Goal: Information Seeking & Learning: Learn about a topic

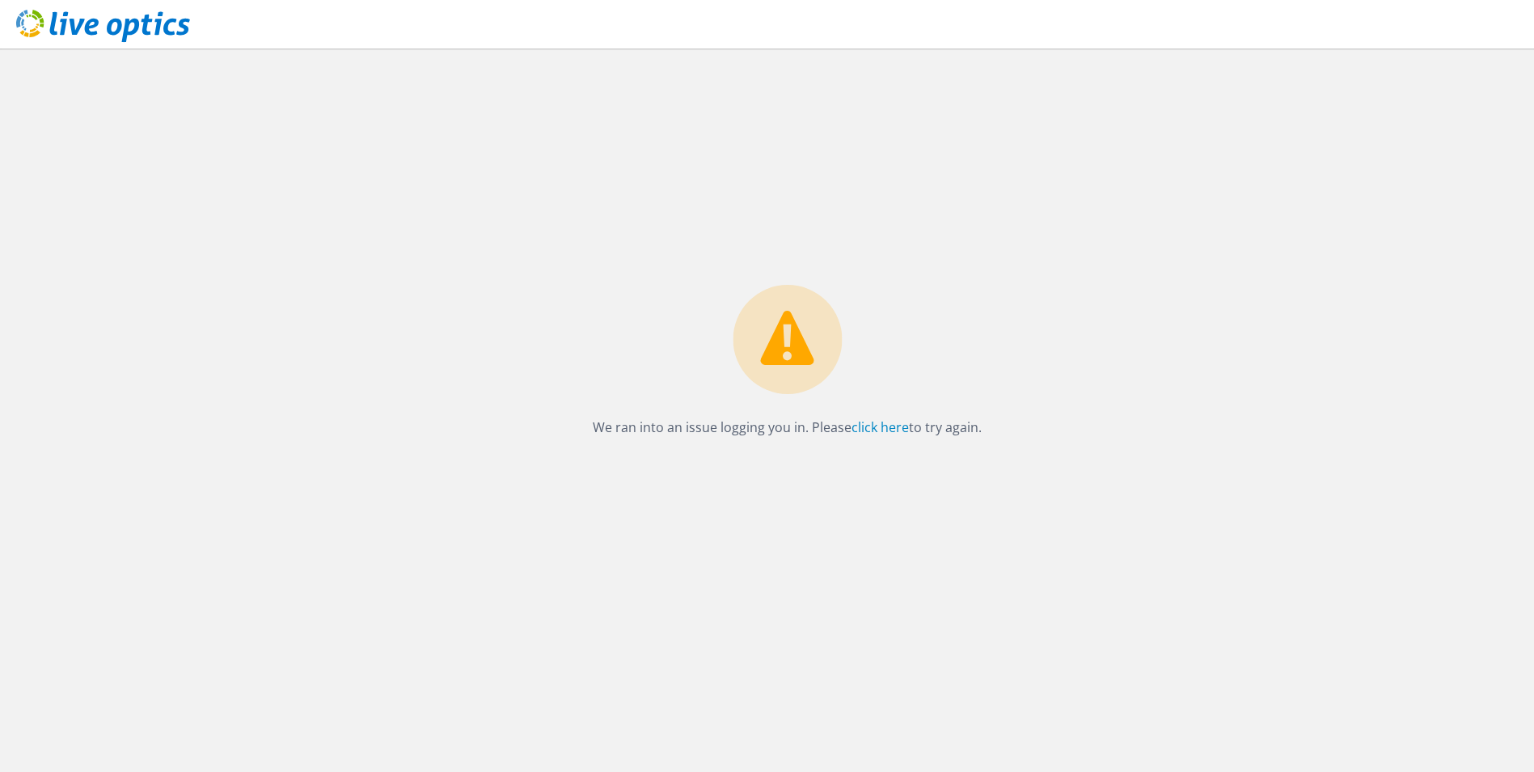
click at [117, 29] on use at bounding box center [103, 26] width 174 height 32
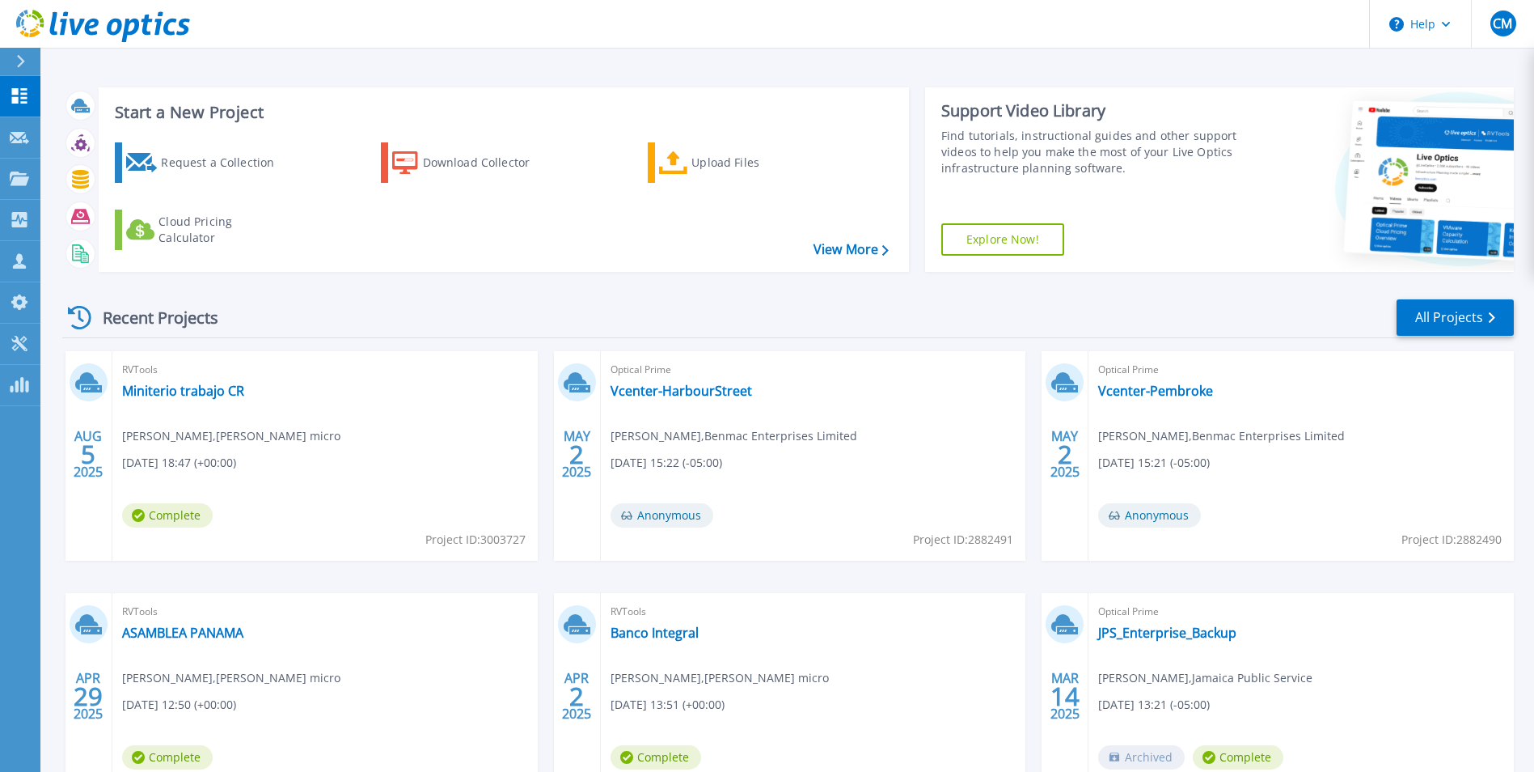
scroll to position [81, 0]
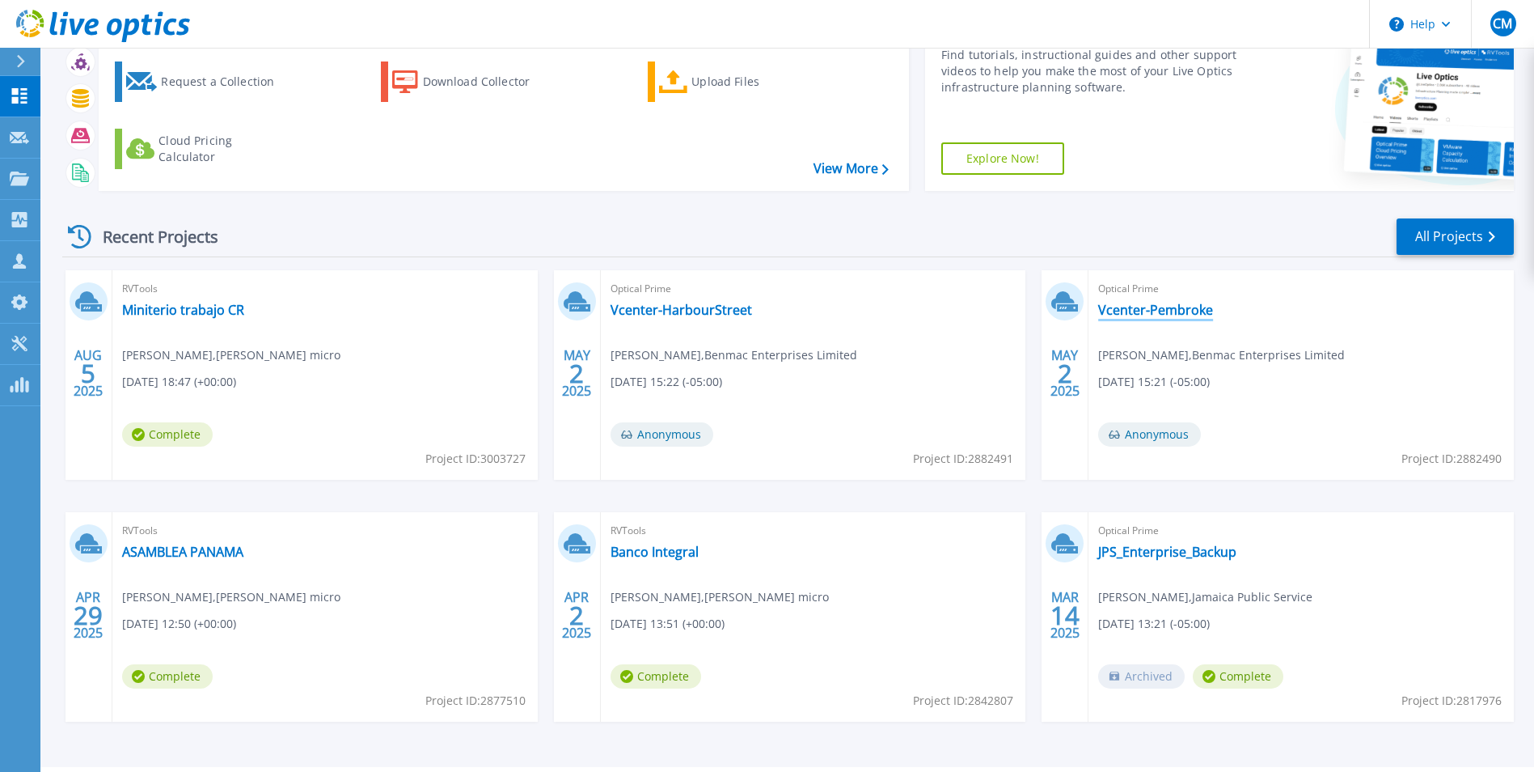
click at [1119, 307] on link "Vcenter-Pembroke" at bounding box center [1155, 310] width 115 height 16
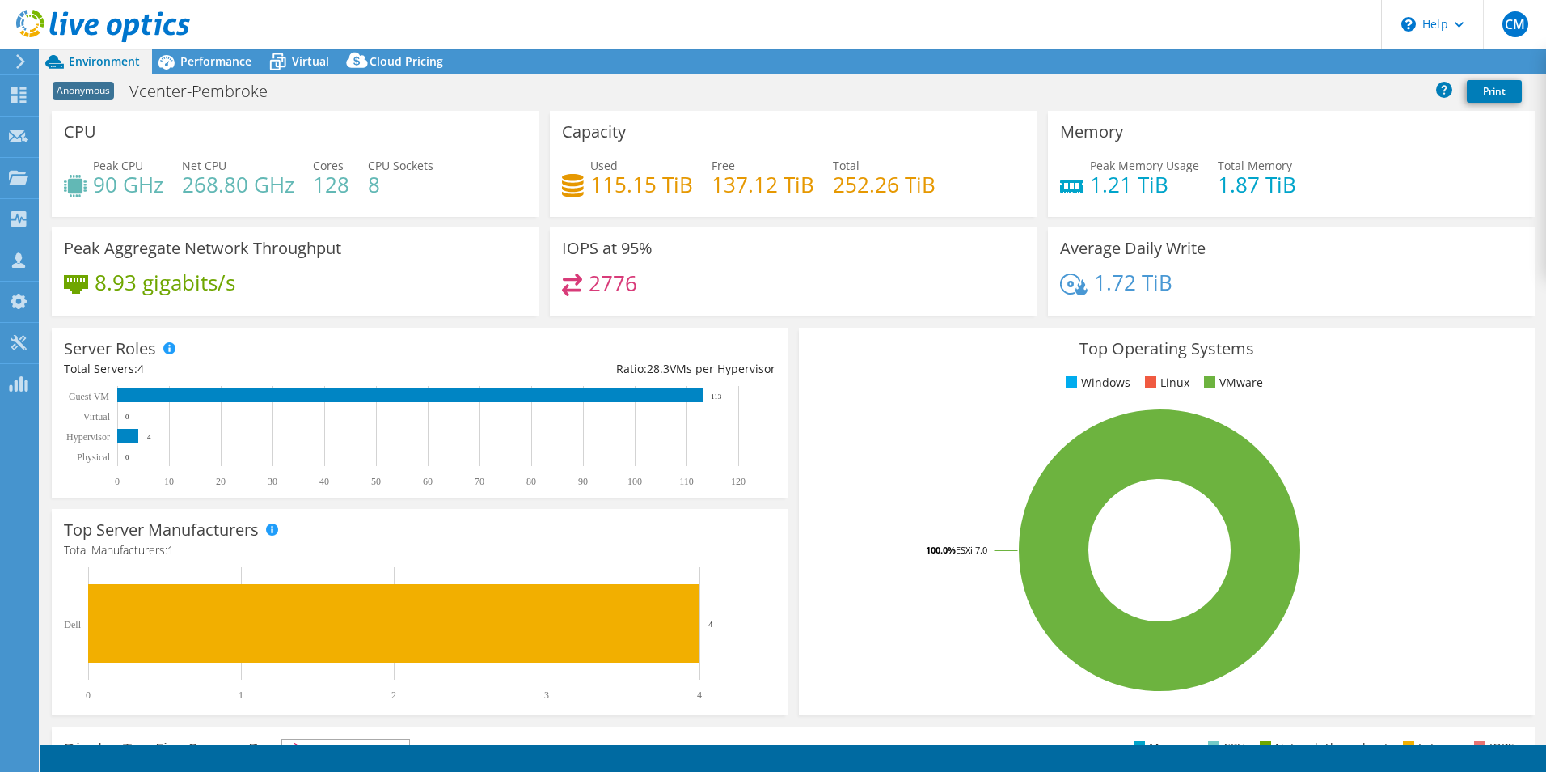
select select "USD"
click at [95, 32] on use at bounding box center [103, 26] width 174 height 32
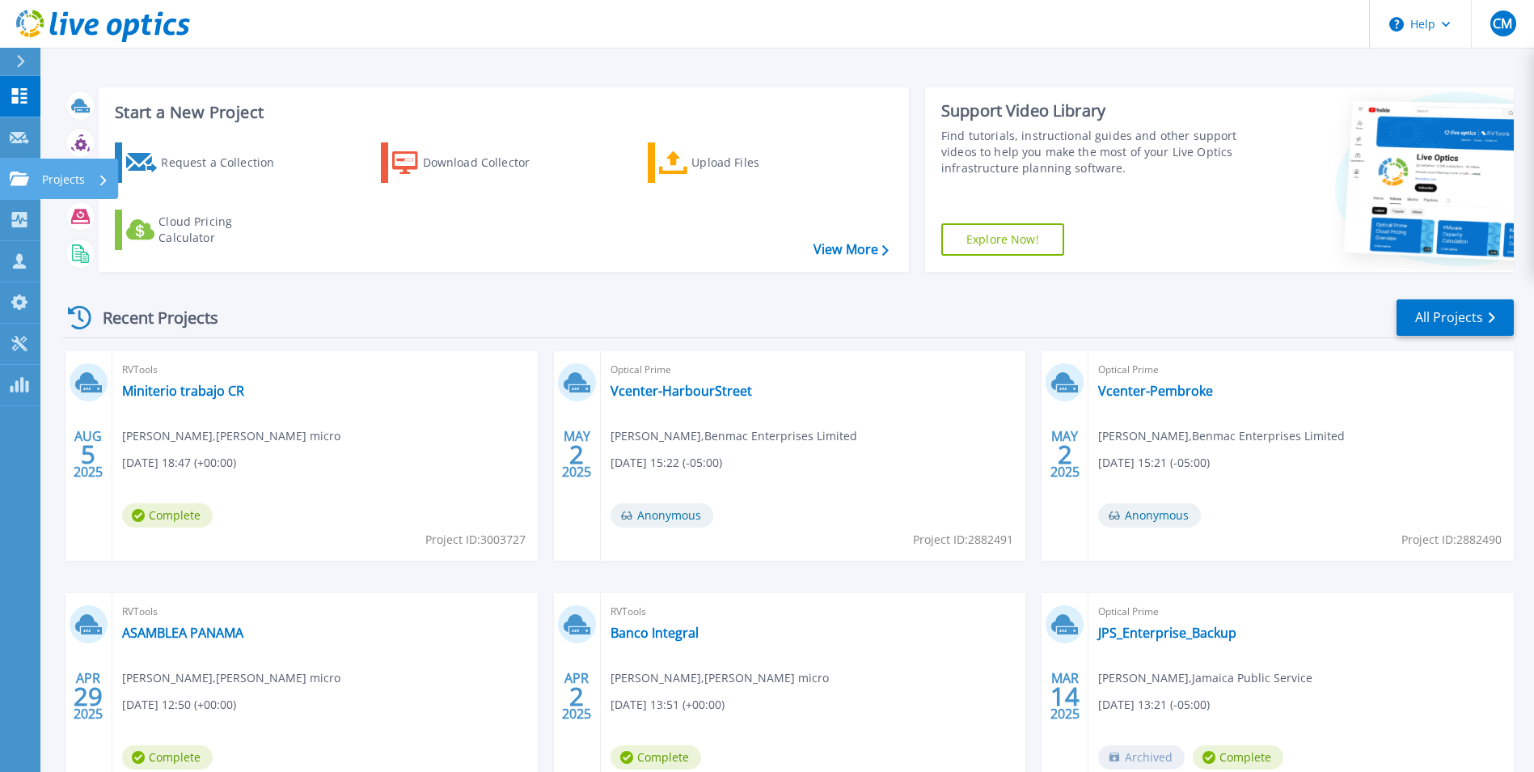
click at [22, 188] on link "Projects Projects" at bounding box center [20, 179] width 40 height 41
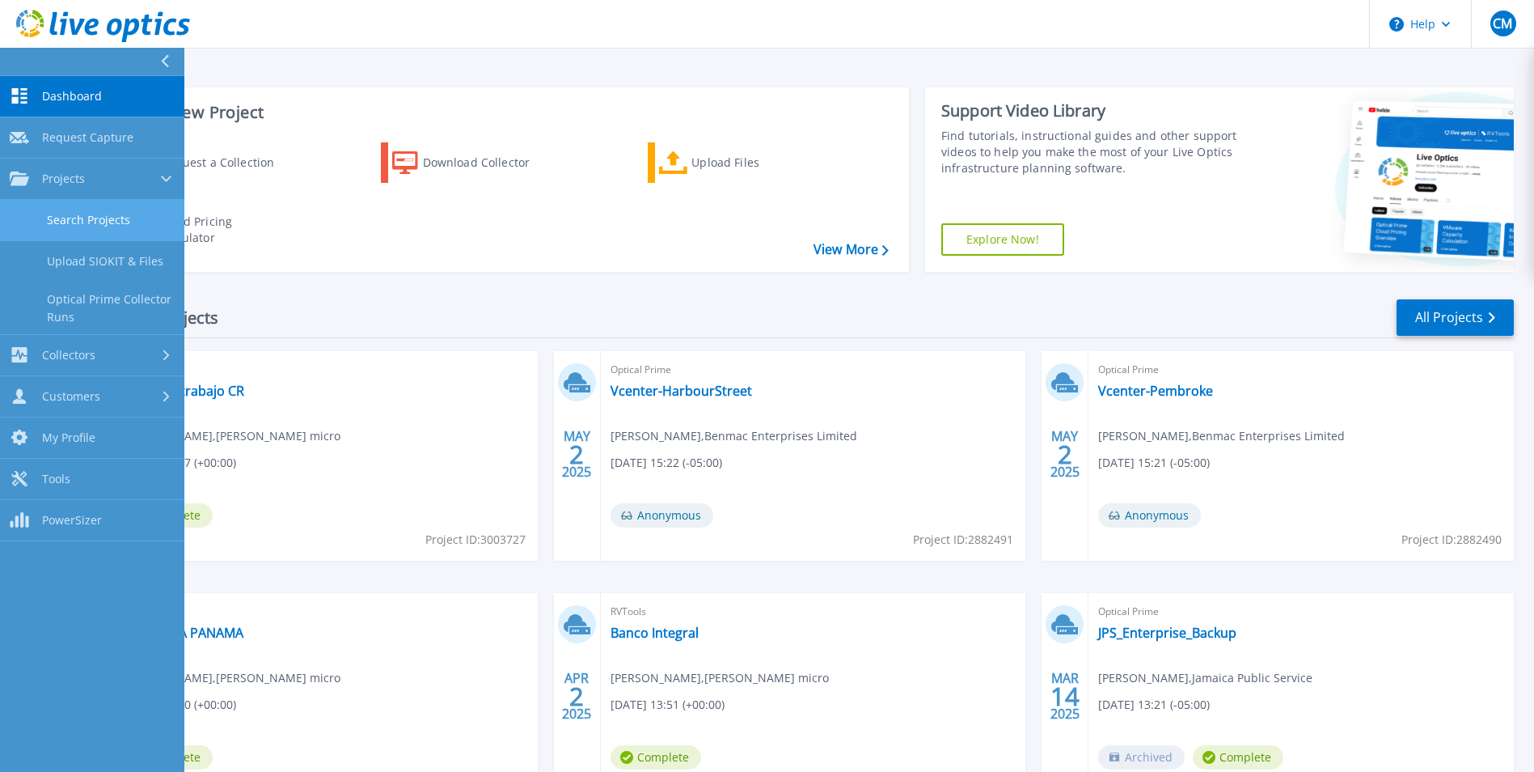
click at [58, 225] on link "Search Projects" at bounding box center [92, 220] width 184 height 41
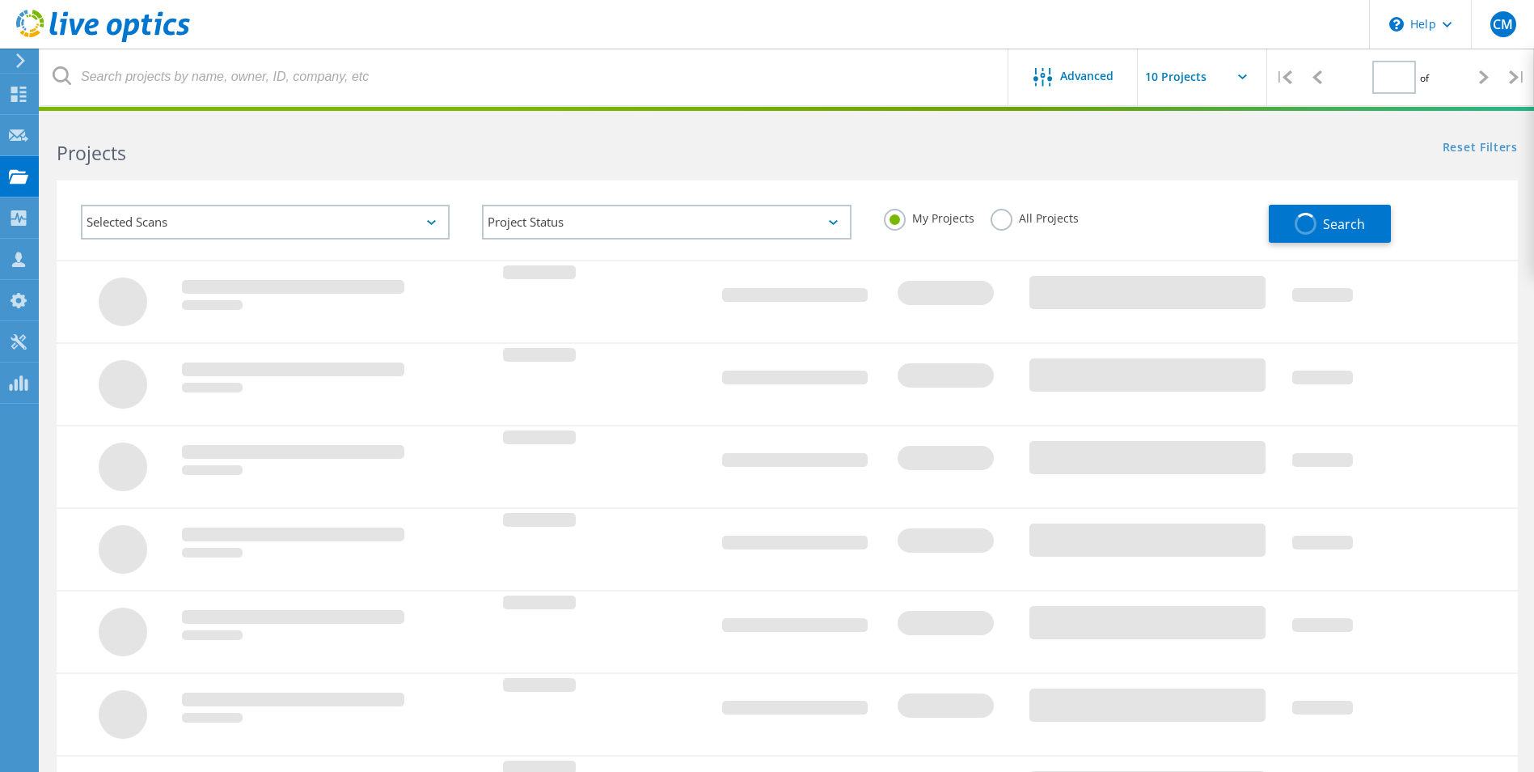
type input "1"
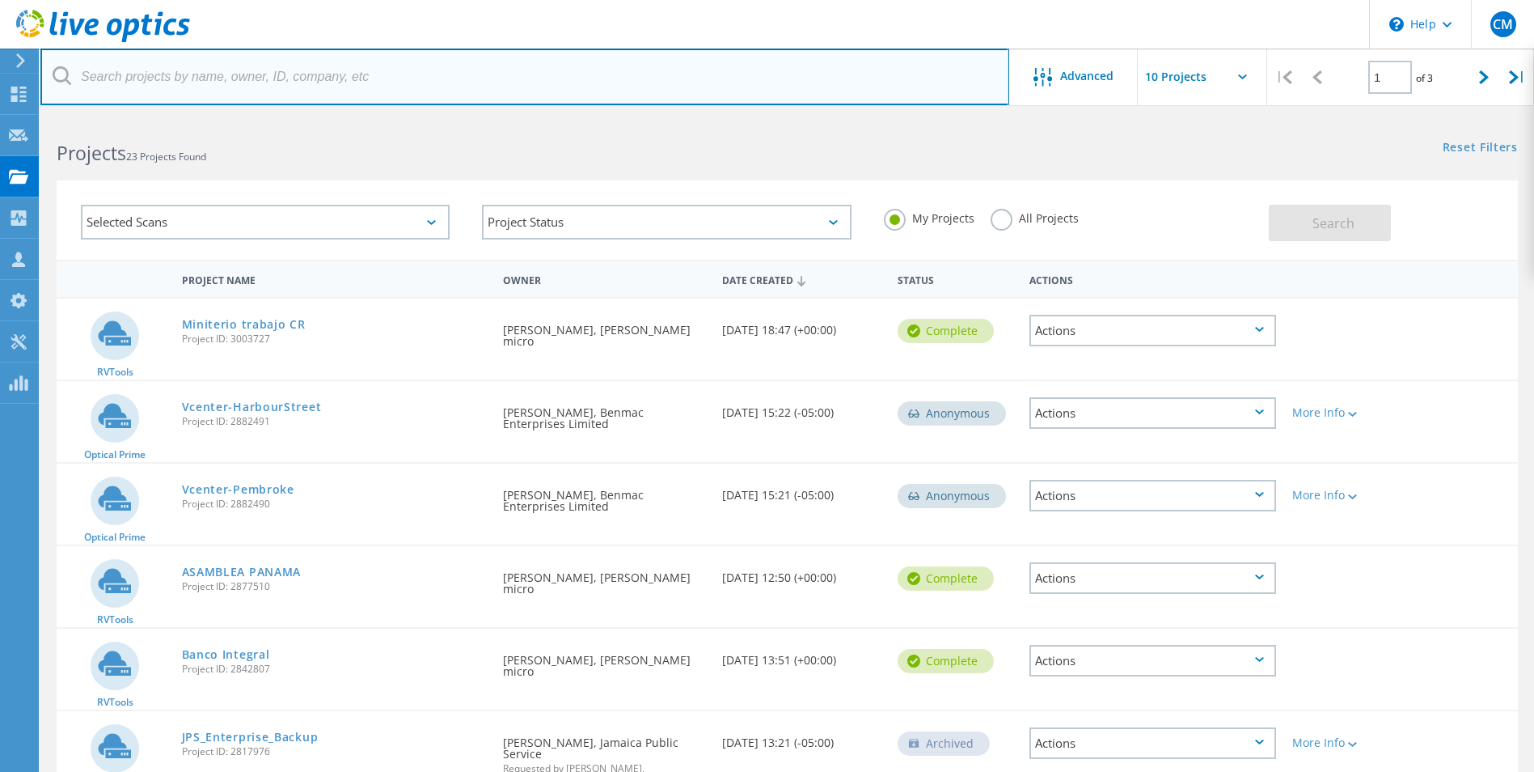
click at [200, 88] on input "text" at bounding box center [524, 77] width 969 height 57
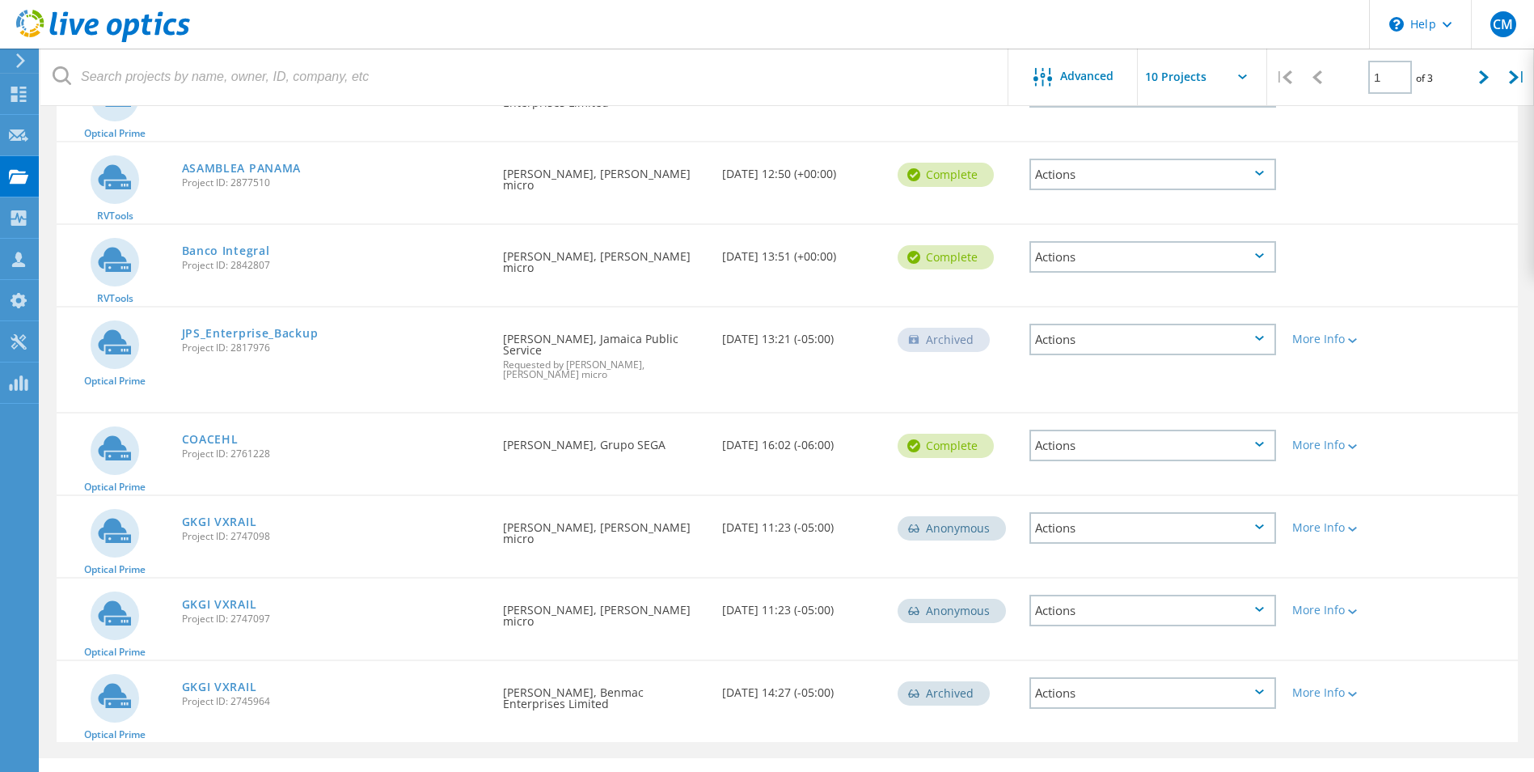
scroll to position [404, 0]
click at [240, 522] on link "GKGI VXRAIL" at bounding box center [219, 520] width 75 height 11
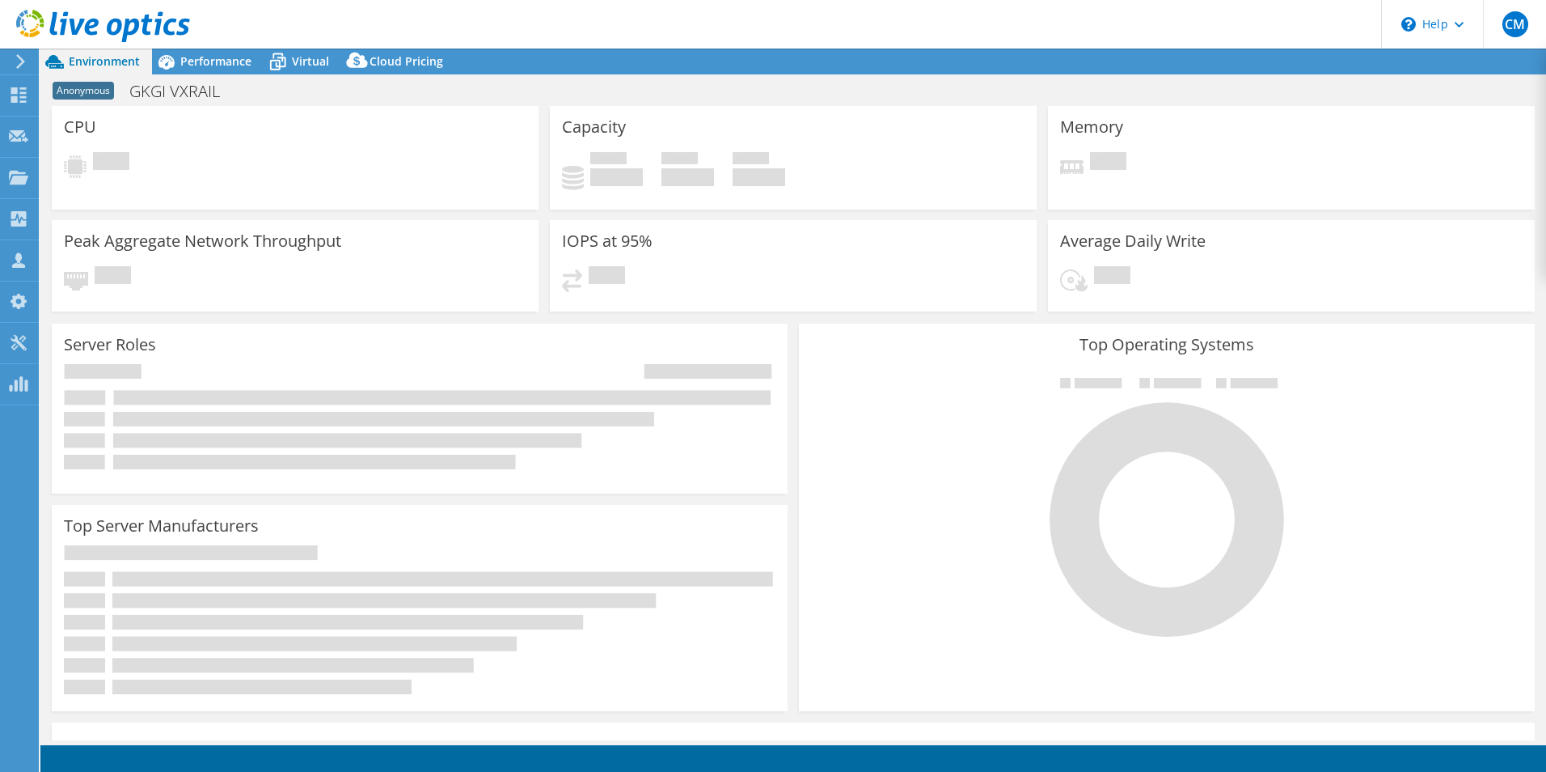
select select "USD"
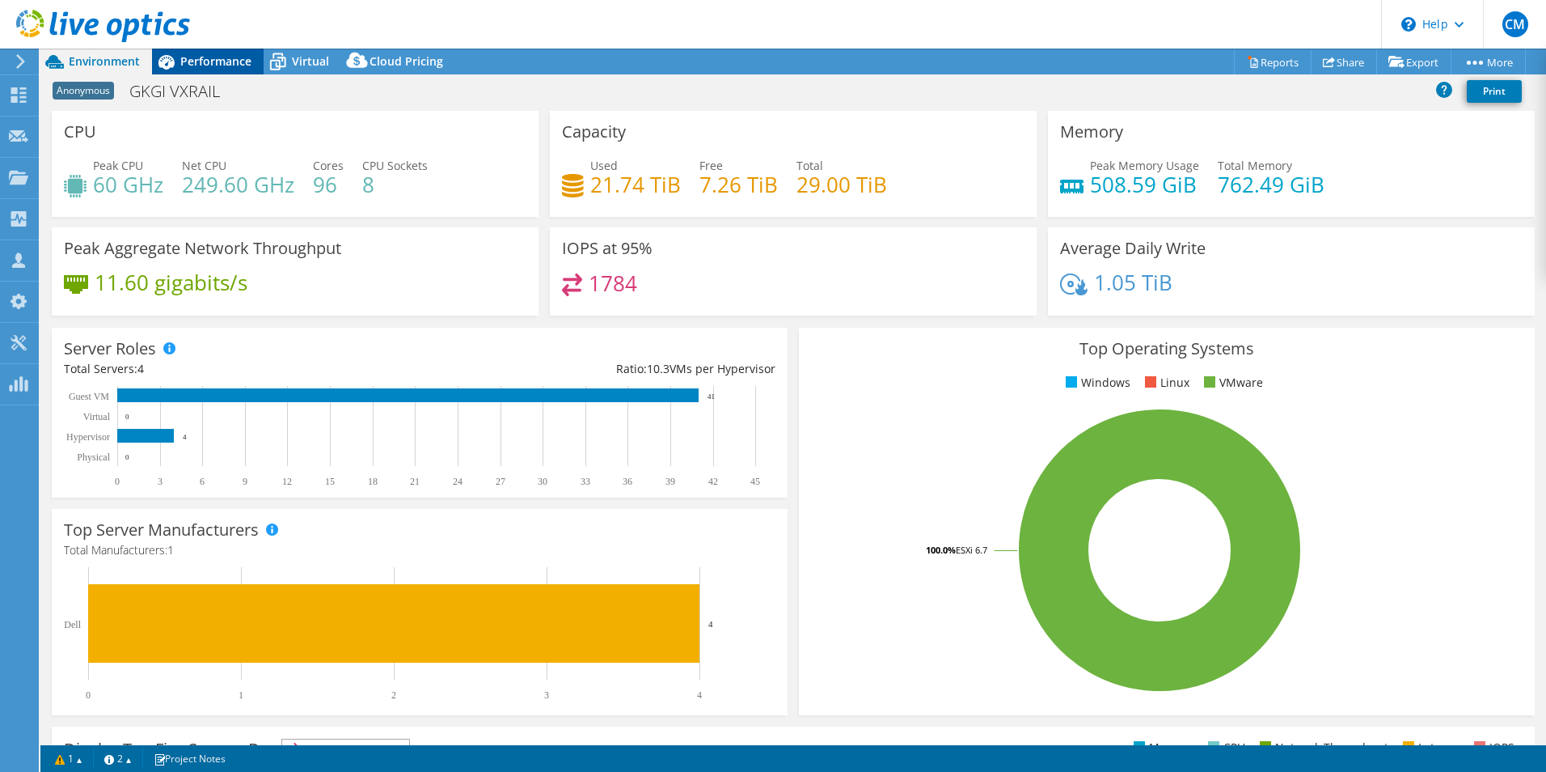
click at [228, 65] on span "Performance" at bounding box center [215, 60] width 71 height 15
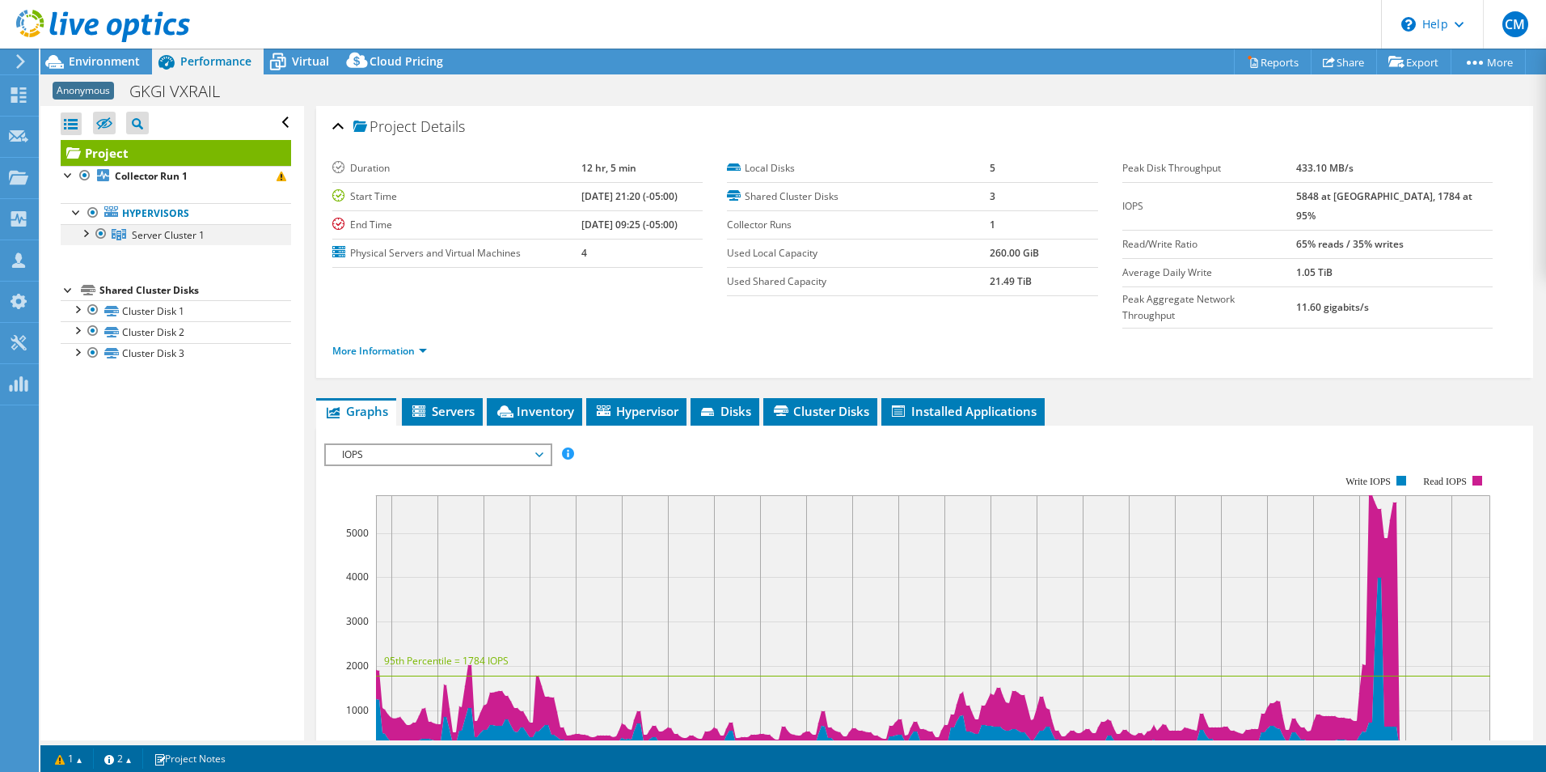
click at [85, 235] on div at bounding box center [85, 232] width 16 height 16
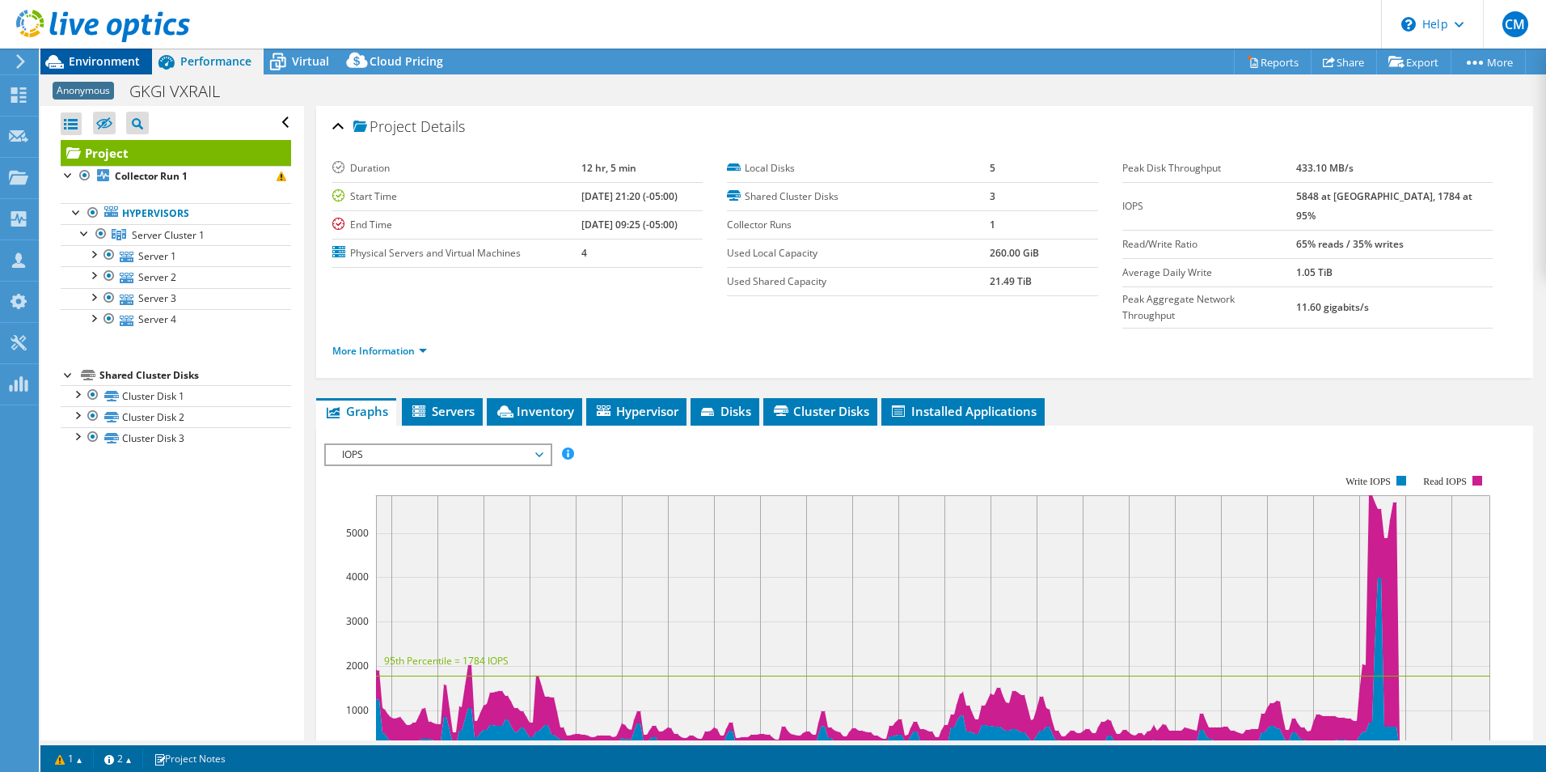
click at [112, 62] on span "Environment" at bounding box center [104, 60] width 71 height 15
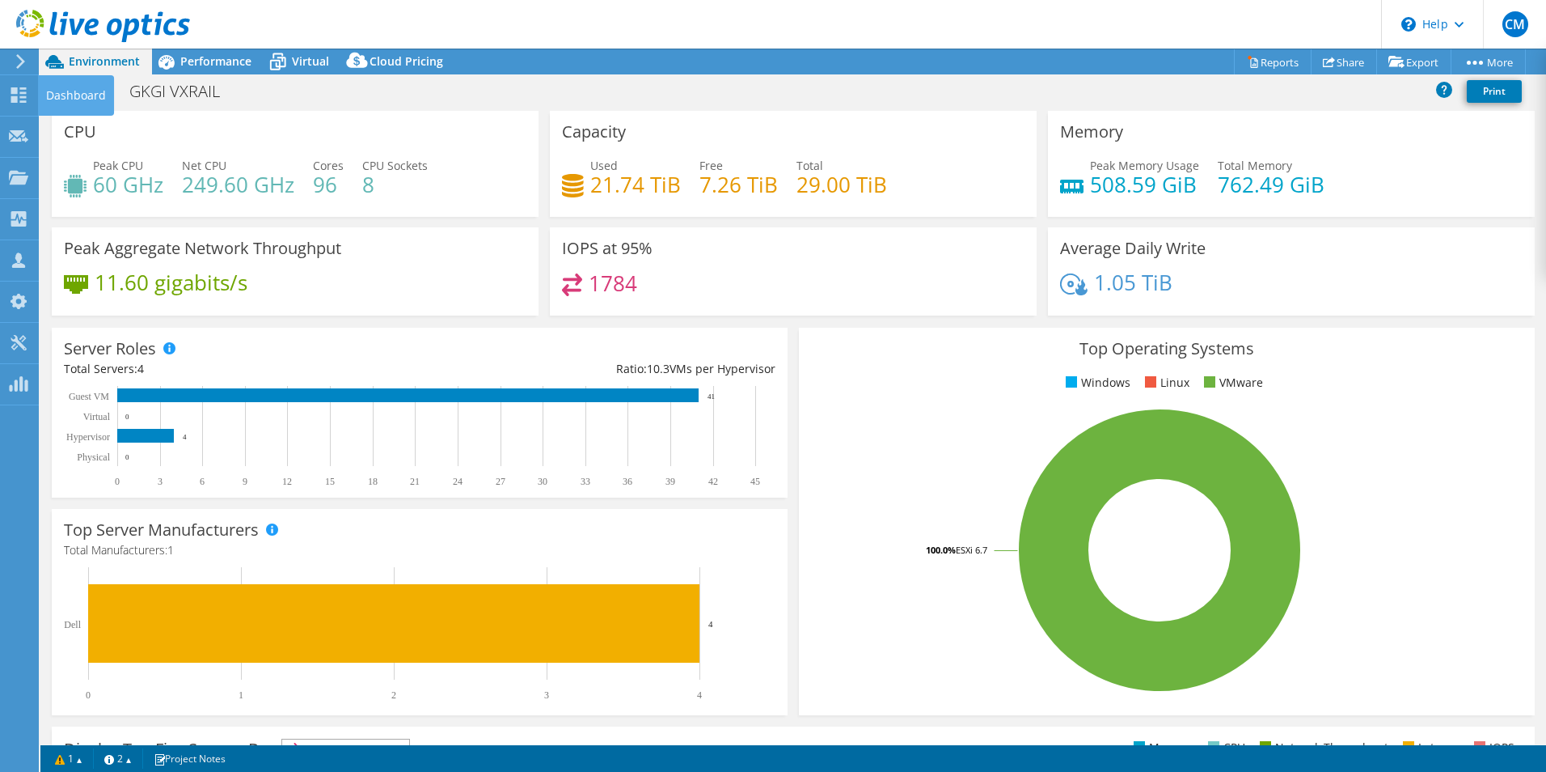
click at [38, 101] on div "Dashboard" at bounding box center [76, 95] width 76 height 40
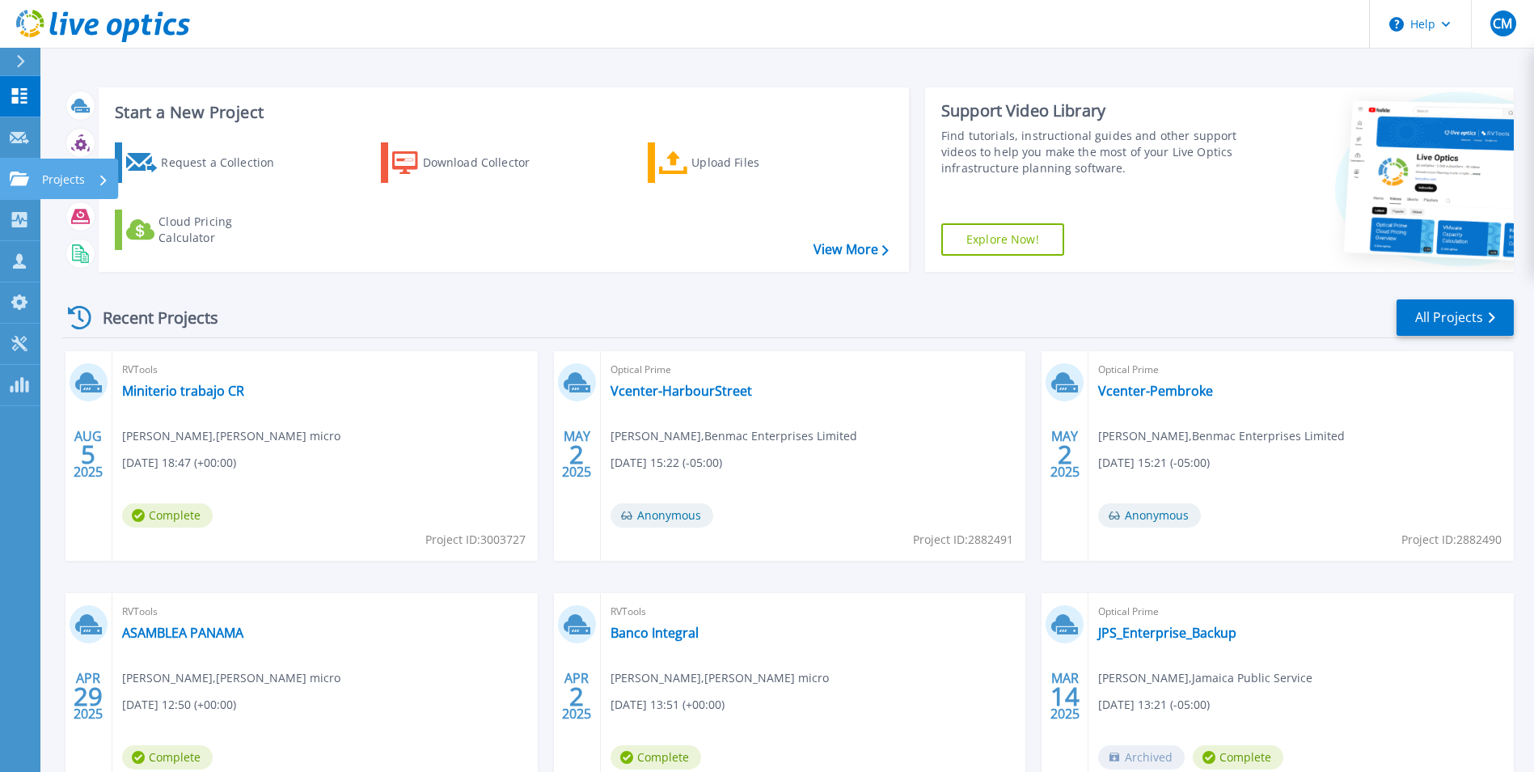
click at [40, 180] on div "Projects" at bounding box center [79, 179] width 78 height 40
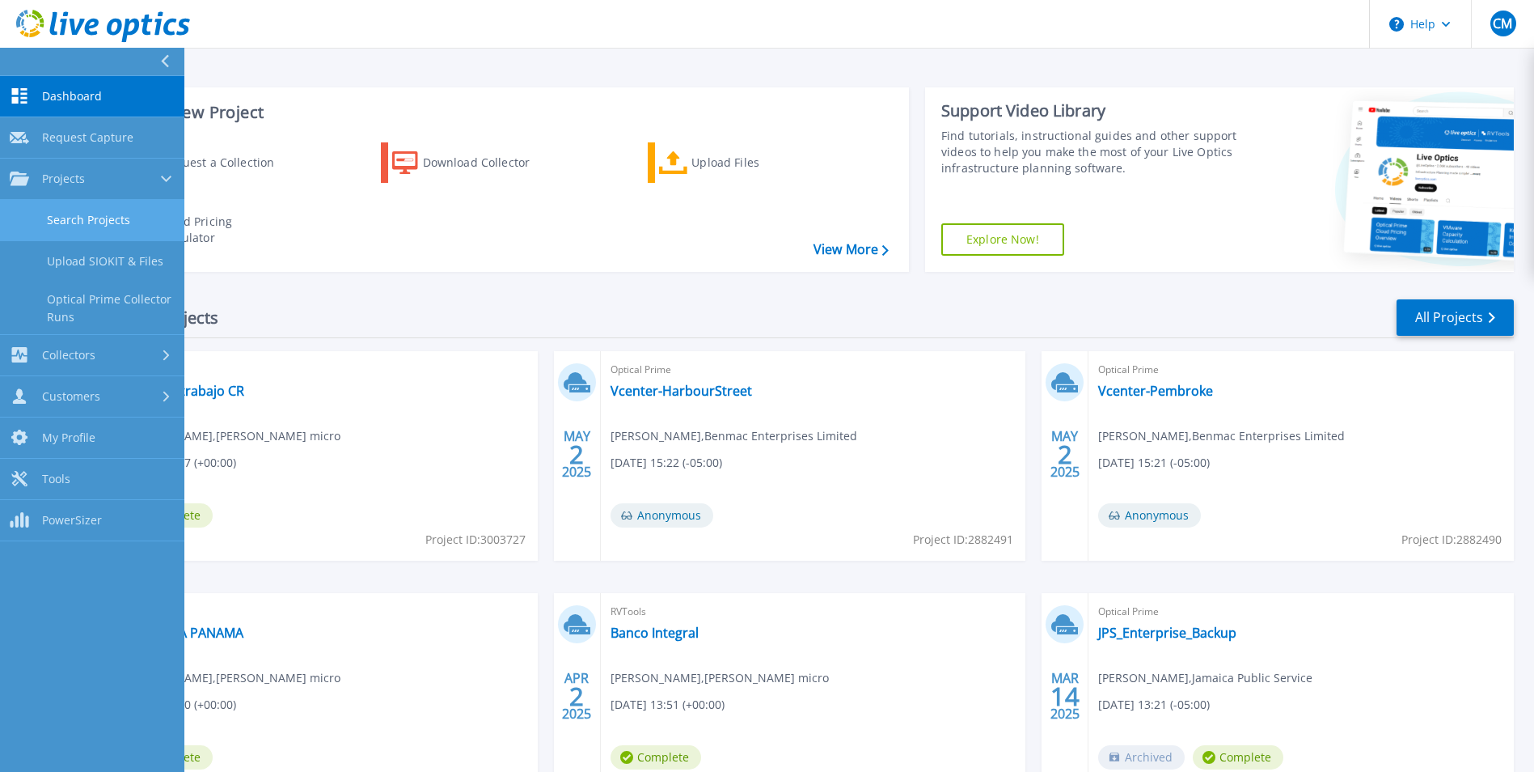
click at [93, 220] on link "Search Projects" at bounding box center [92, 220] width 184 height 41
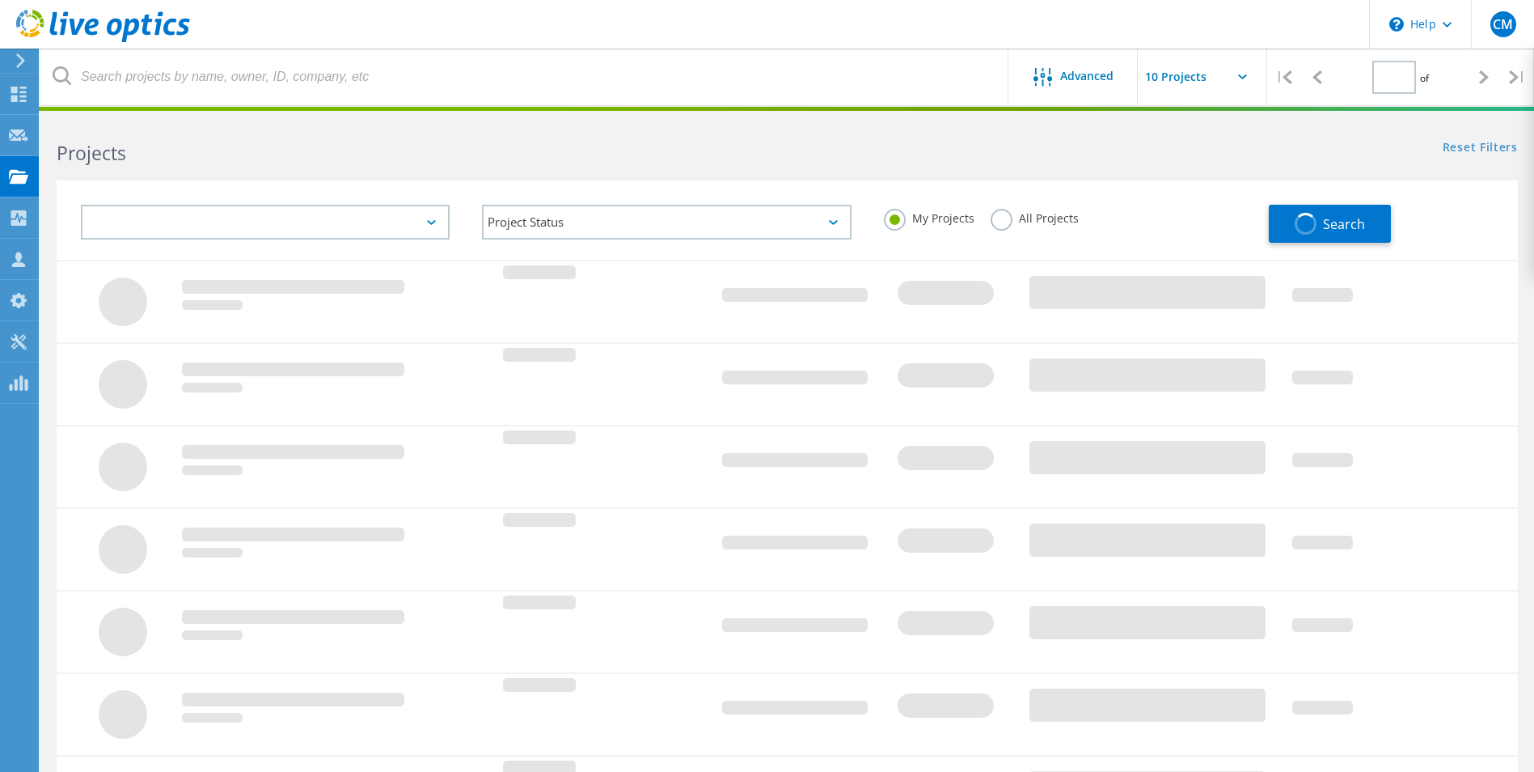
type input "1"
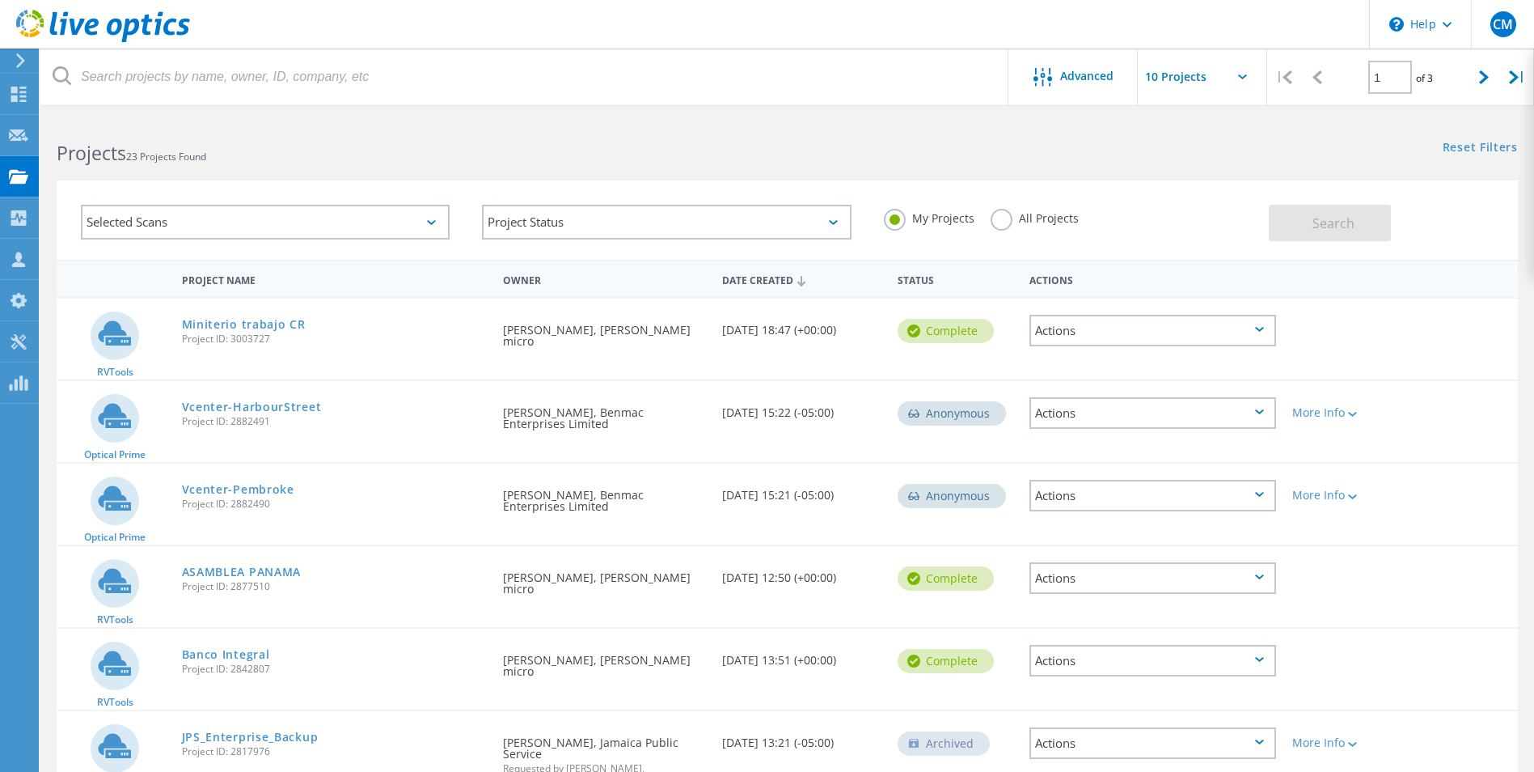
click at [997, 222] on label "All Projects" at bounding box center [1035, 216] width 88 height 15
click at [0, 0] on input "All Projects" at bounding box center [0, 0] width 0 height 0
click at [1337, 213] on button "Search" at bounding box center [1330, 223] width 122 height 36
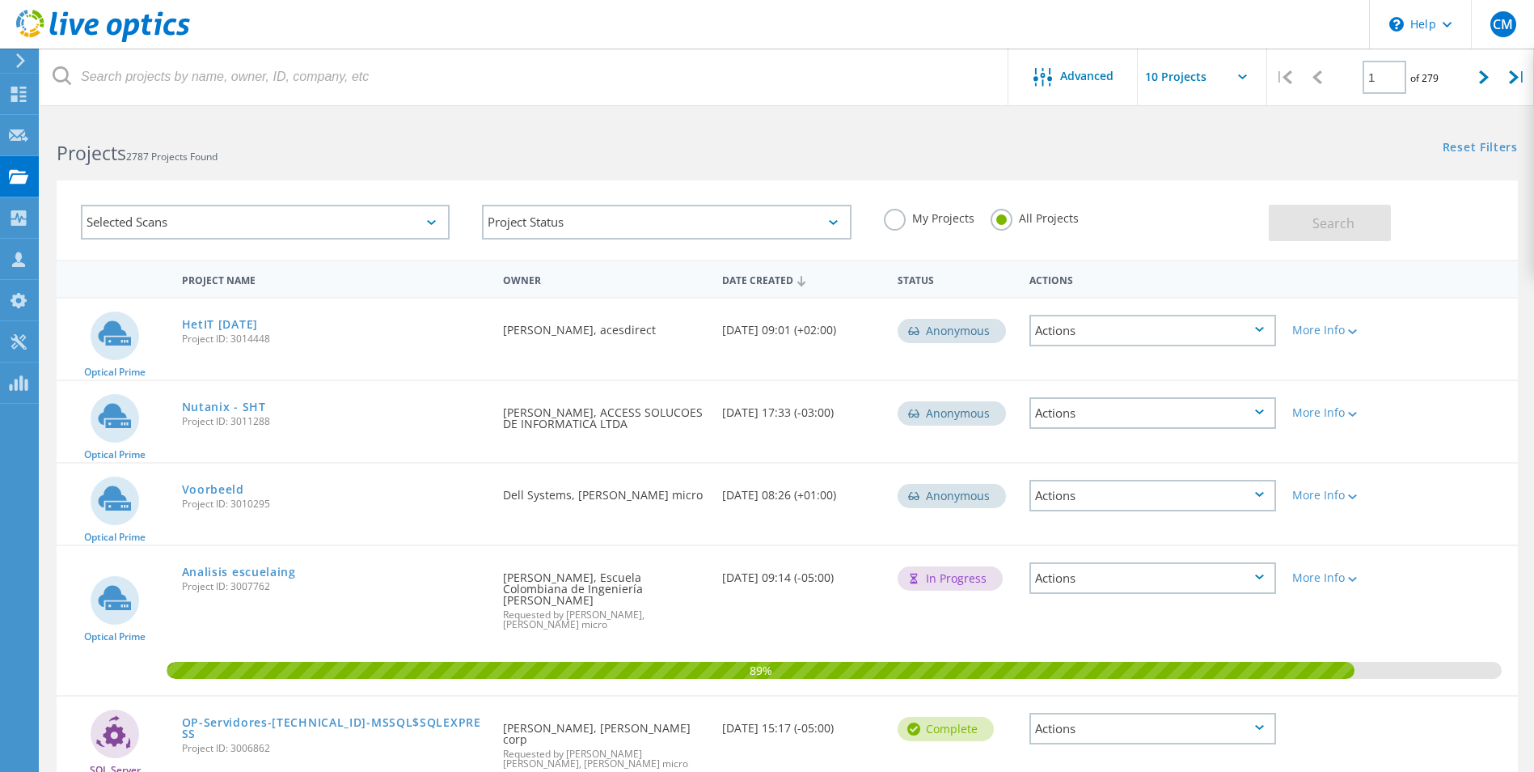
click at [1245, 80] on input "text" at bounding box center [1219, 77] width 162 height 57
click at [1209, 151] on div "Show 20 Projects" at bounding box center [1219, 146] width 160 height 27
type input "Show 20 Projects"
click at [26, 175] on use at bounding box center [18, 176] width 19 height 14
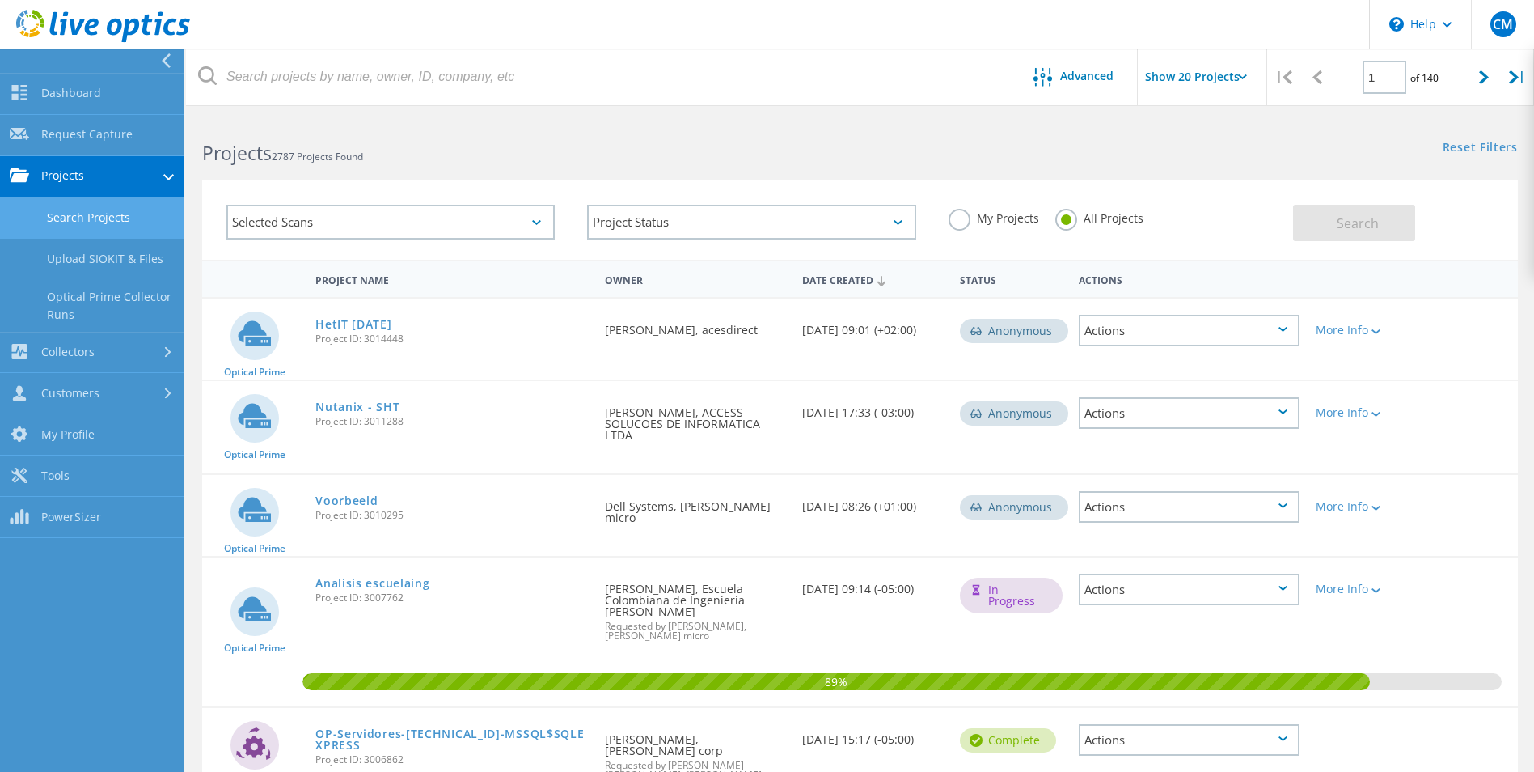
click at [93, 214] on link "Search Projects" at bounding box center [92, 217] width 184 height 41
click at [556, 224] on div "Selected Scans" at bounding box center [390, 221] width 361 height 67
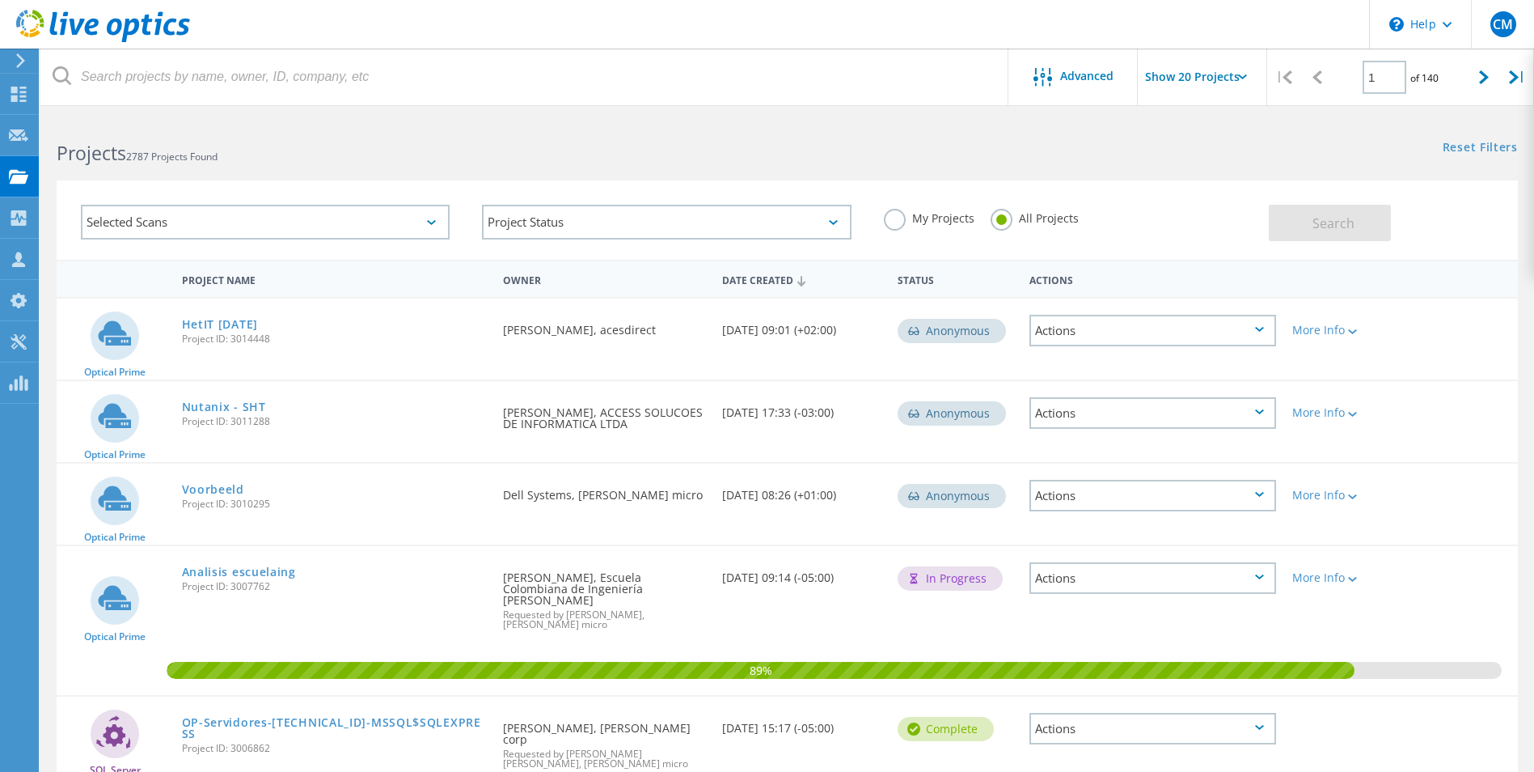
click at [442, 220] on div "Selected Scans" at bounding box center [265, 222] width 369 height 35
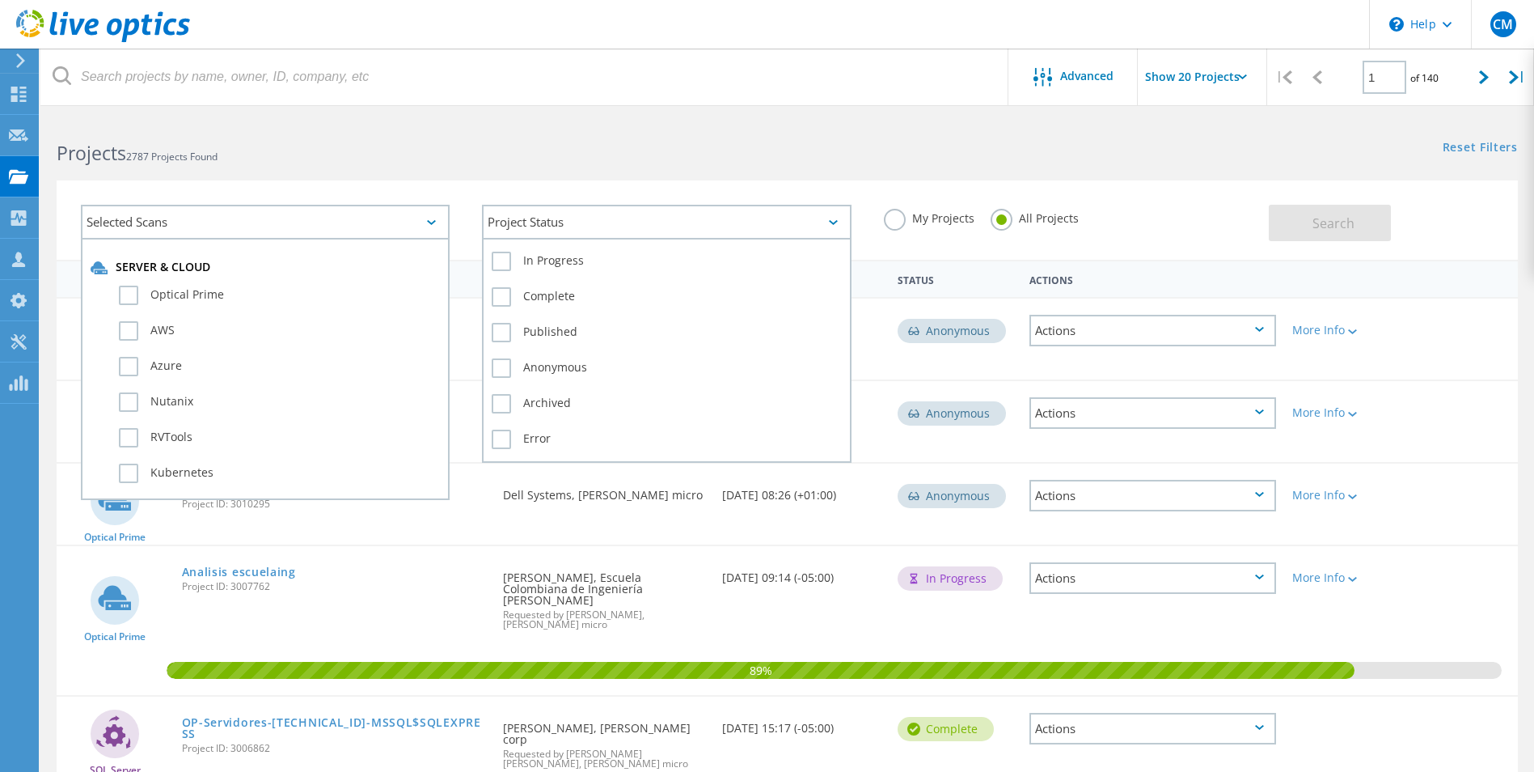
click at [518, 219] on div "Project Status" at bounding box center [666, 222] width 369 height 35
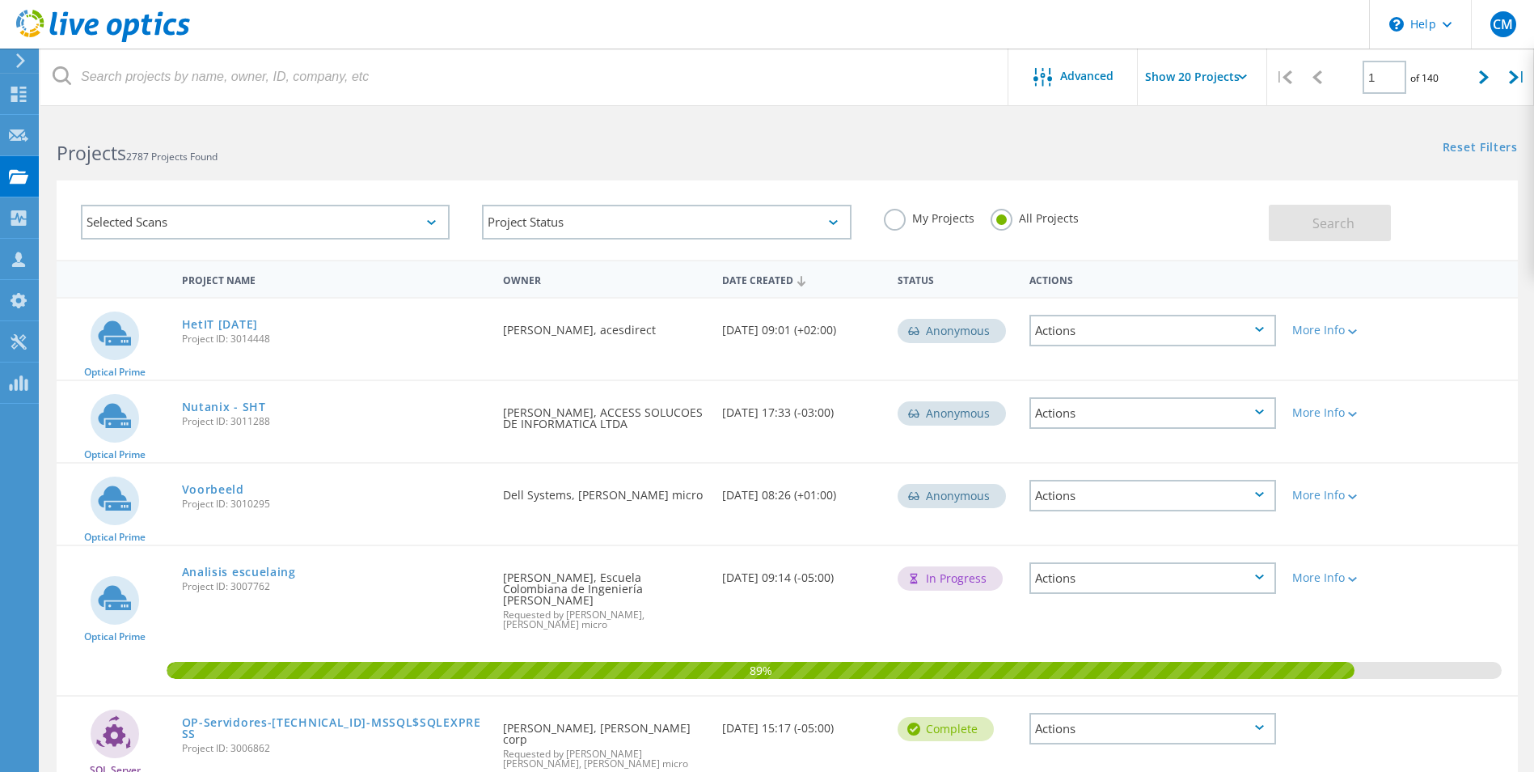
click at [702, 153] on h2 "Projects 2787 Projects Found" at bounding box center [414, 153] width 714 height 27
click at [44, 95] on div "Dashboard" at bounding box center [76, 94] width 76 height 40
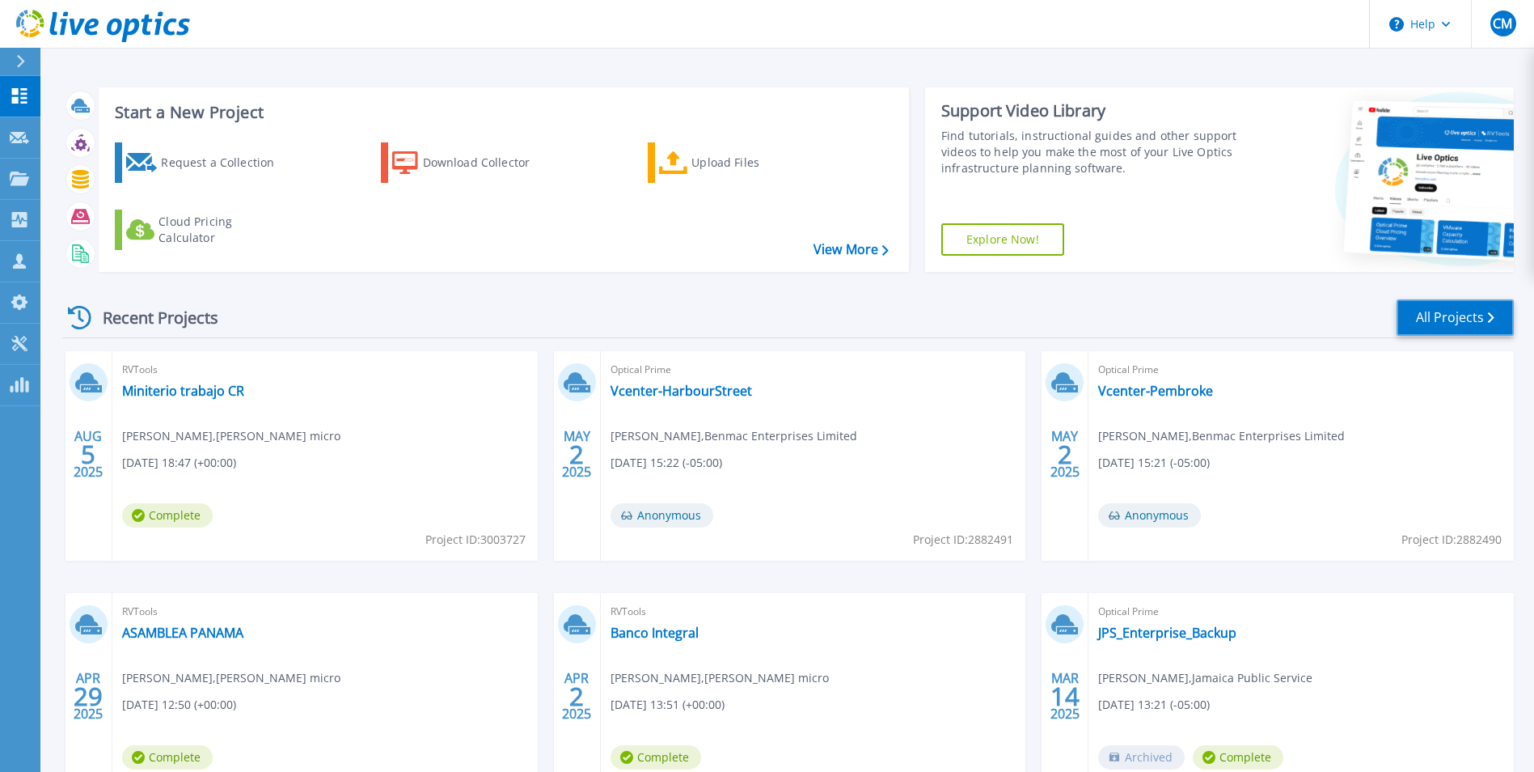
click at [1480, 314] on link "All Projects" at bounding box center [1455, 317] width 117 height 36
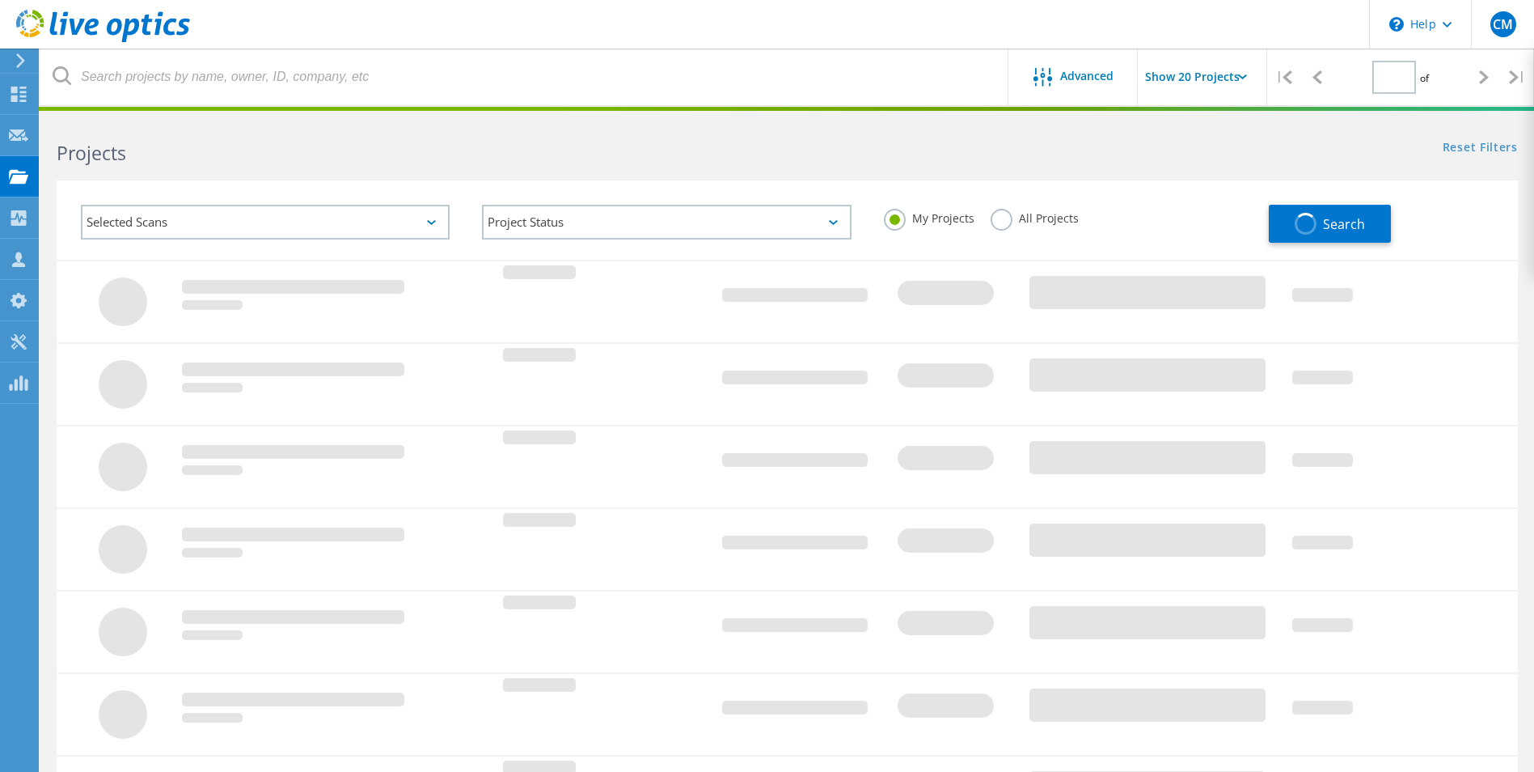
type input "1"
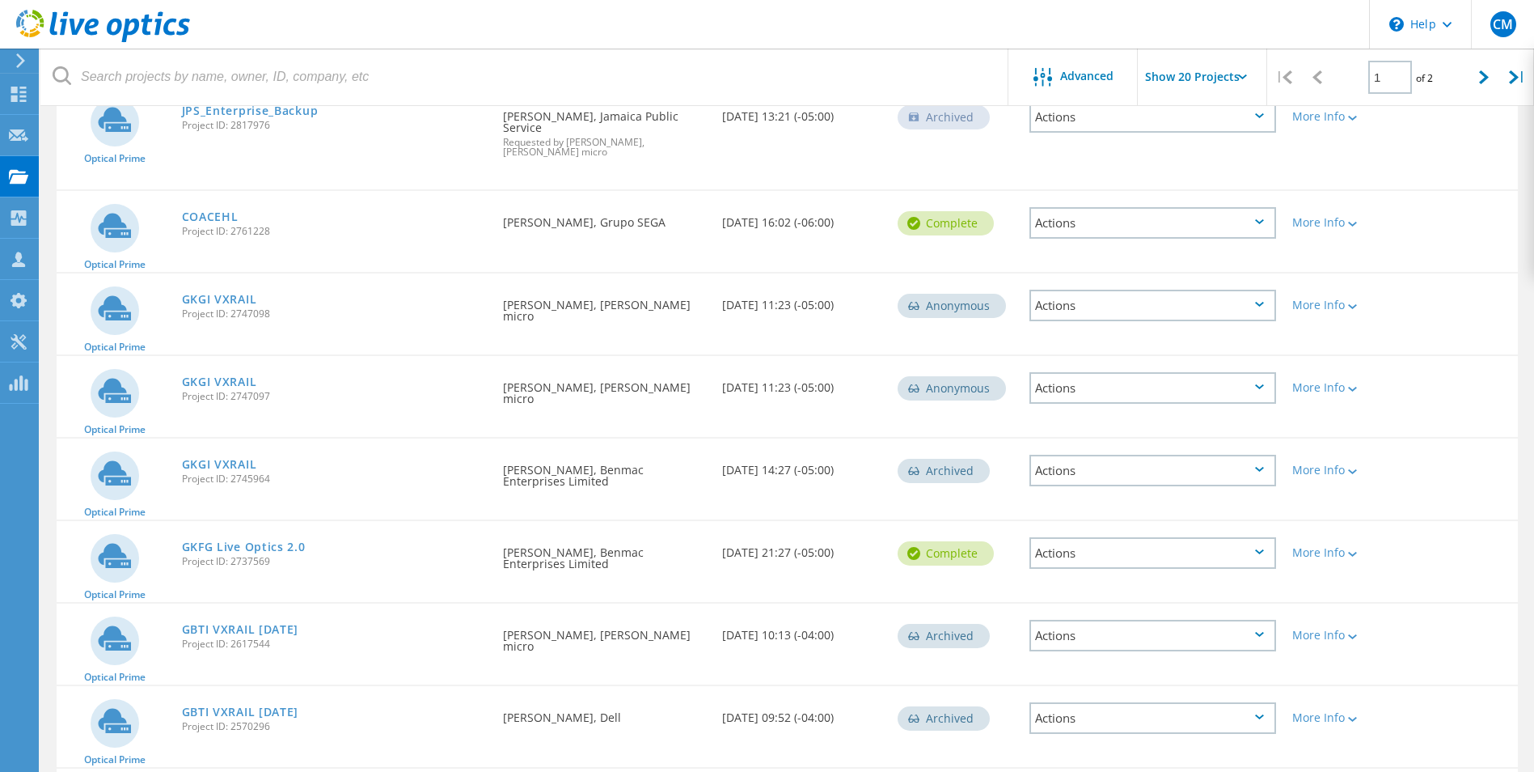
scroll to position [647, 0]
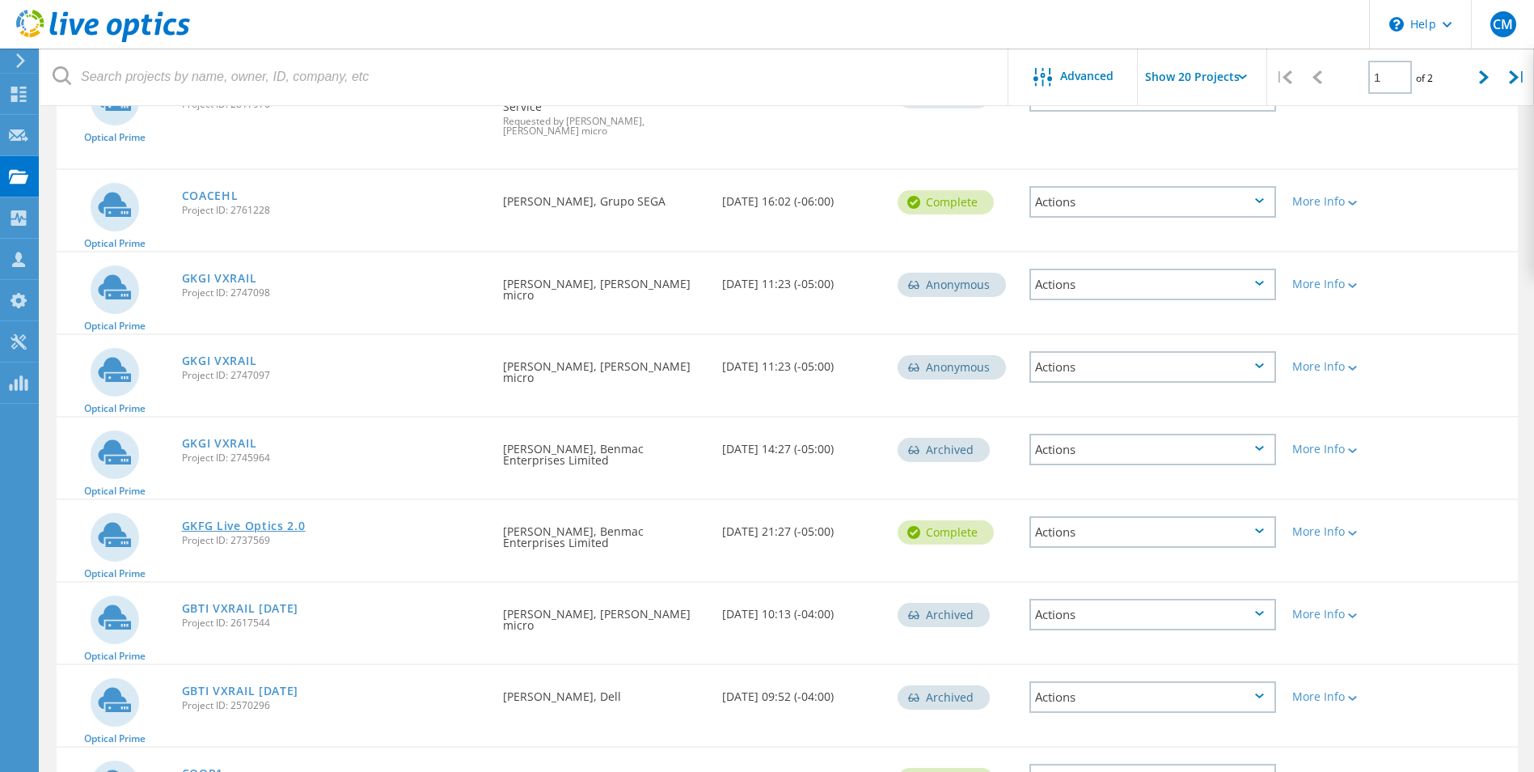
click at [283, 527] on link "GKFG Live Optics 2.0" at bounding box center [244, 525] width 124 height 11
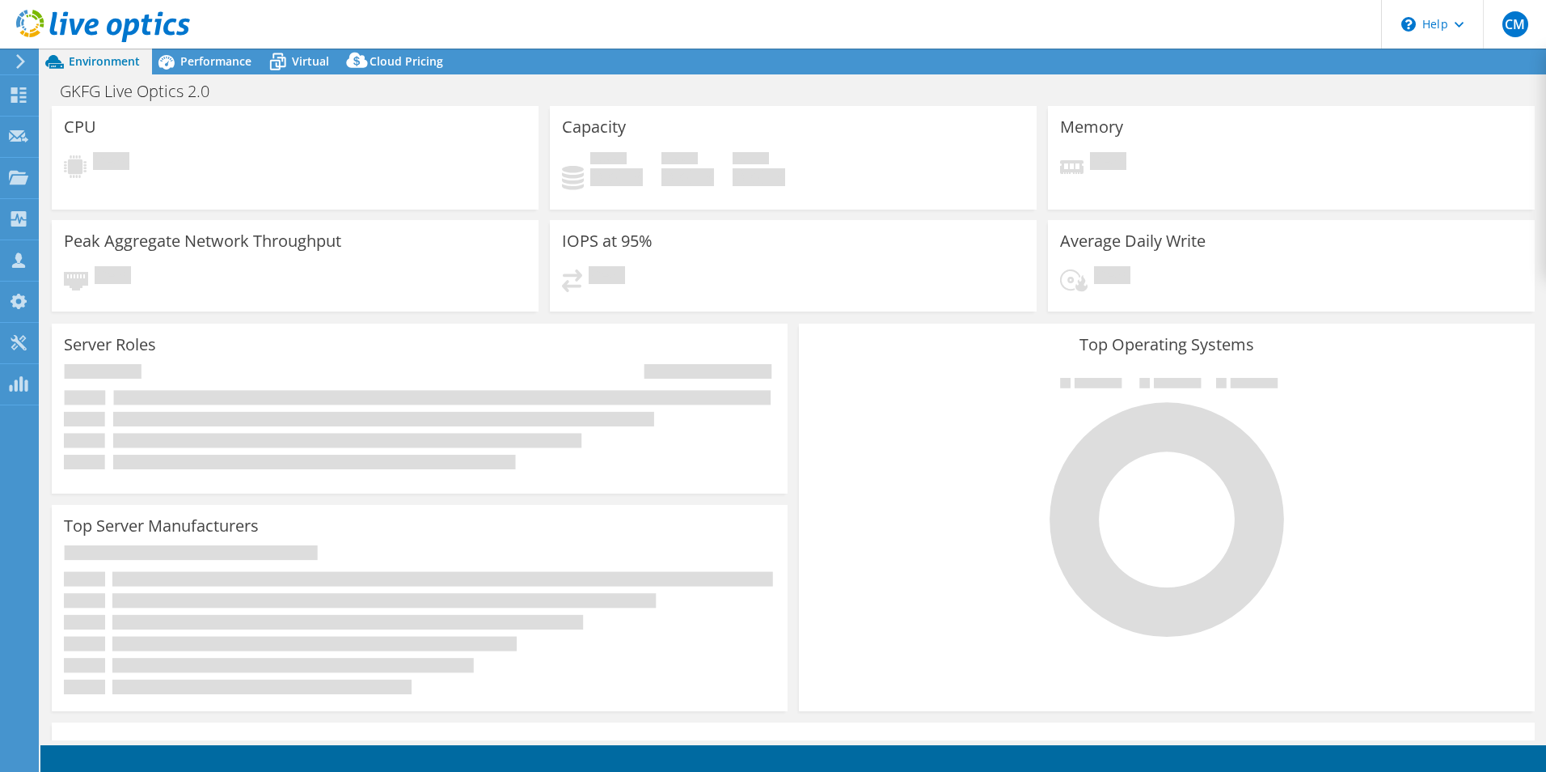
select select "USD"
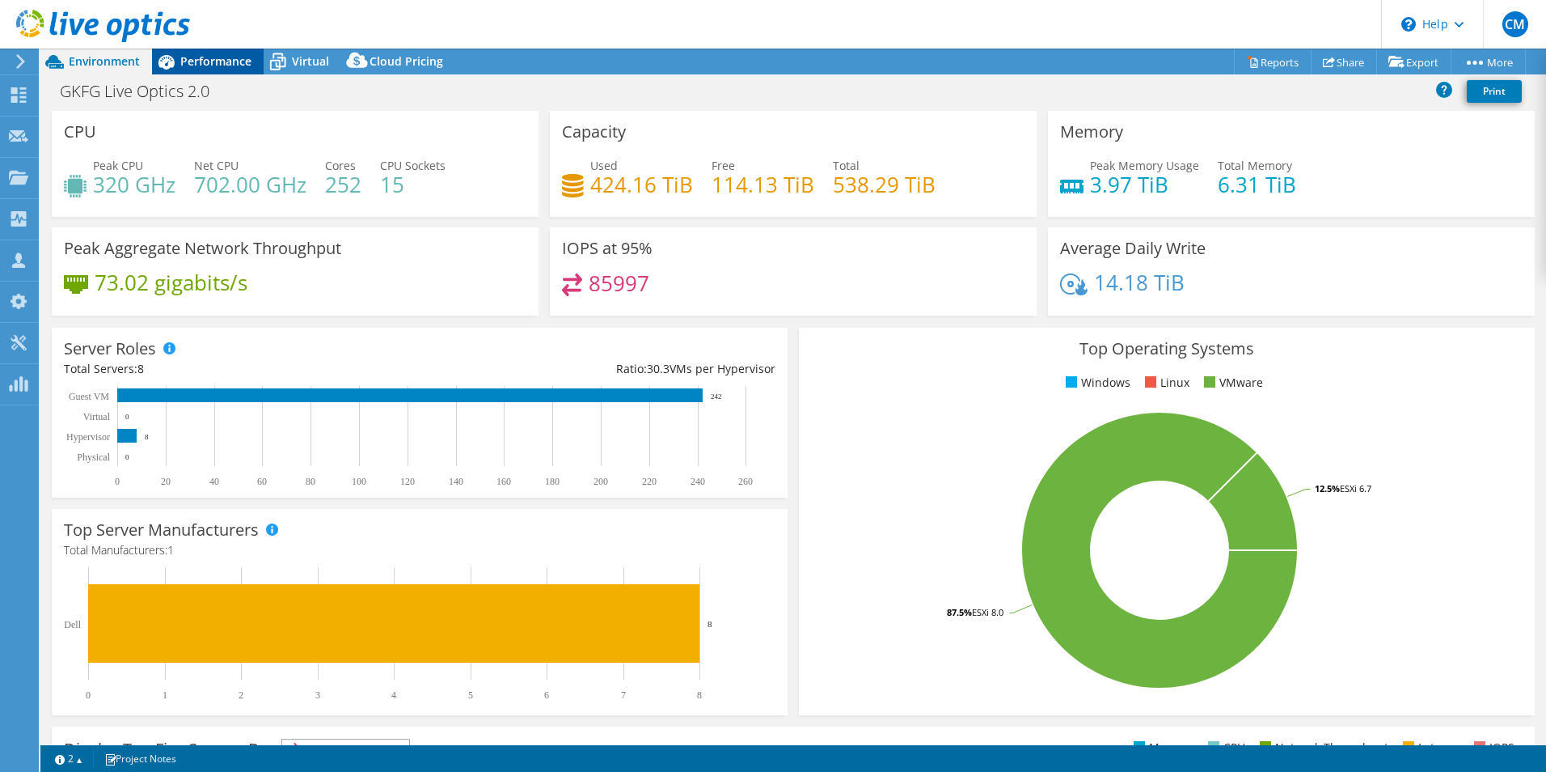
click at [242, 60] on span "Performance" at bounding box center [215, 60] width 71 height 15
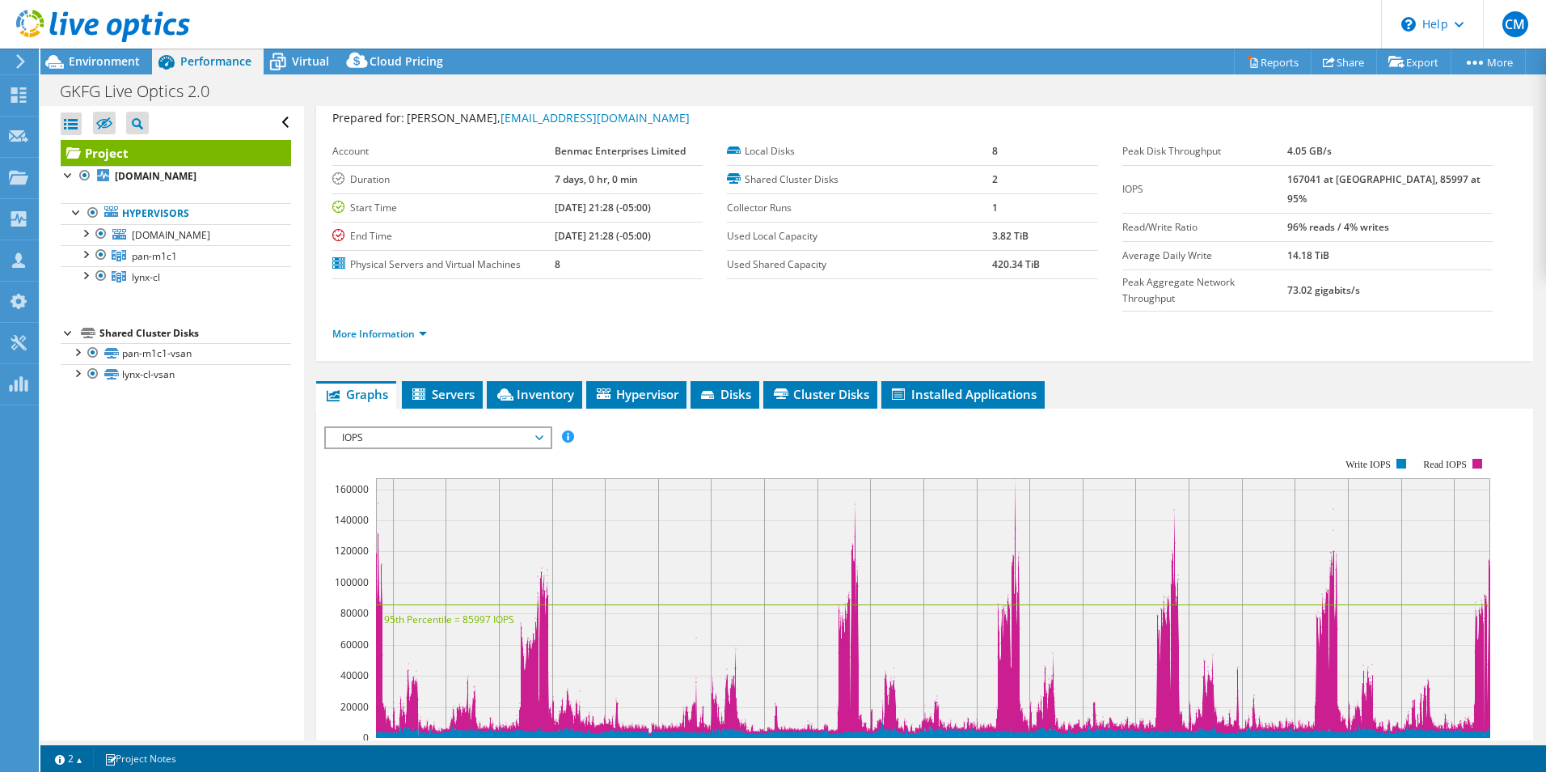
scroll to position [243, 0]
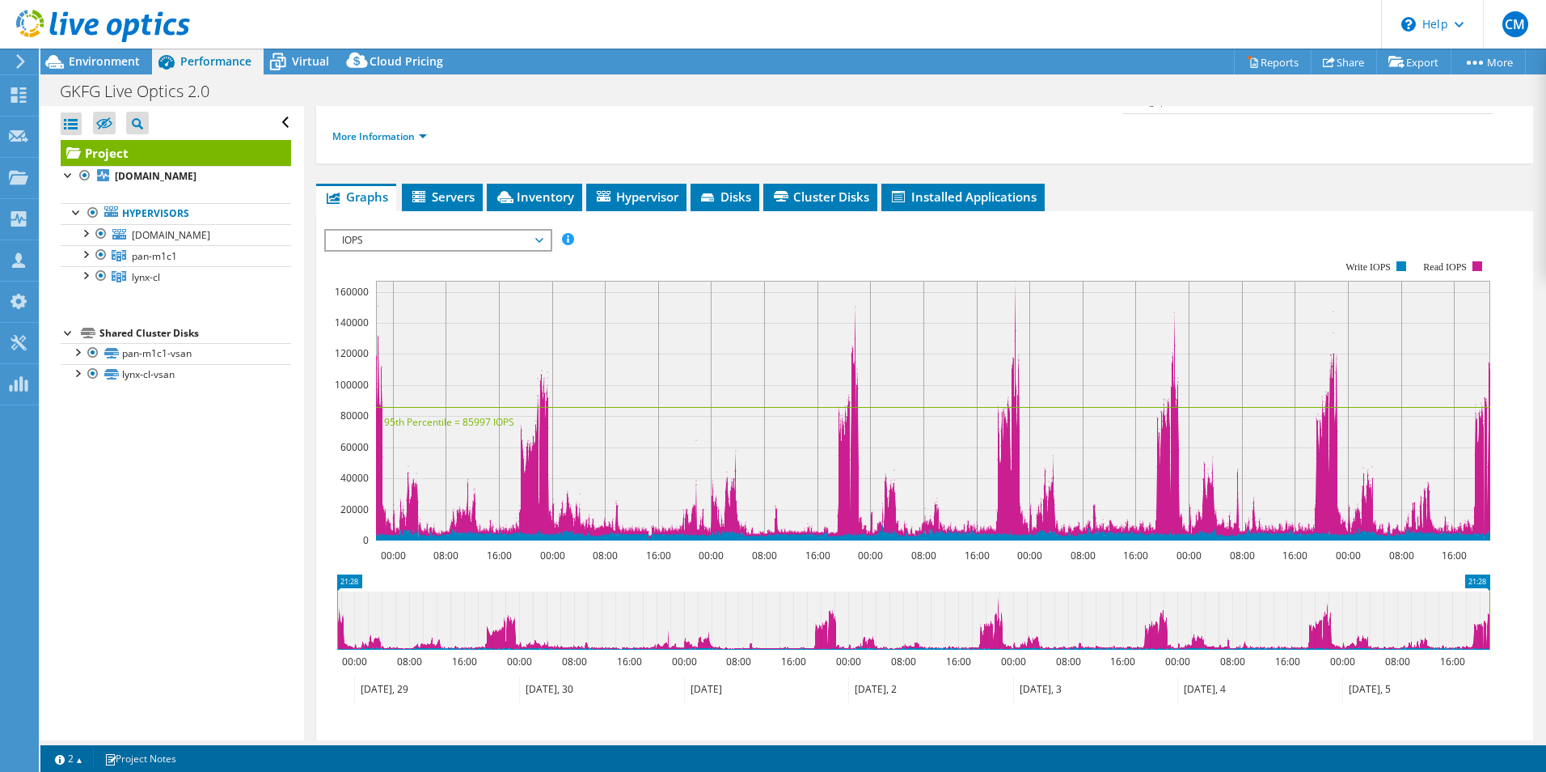
click at [505, 230] on span "IOPS" at bounding box center [438, 239] width 208 height 19
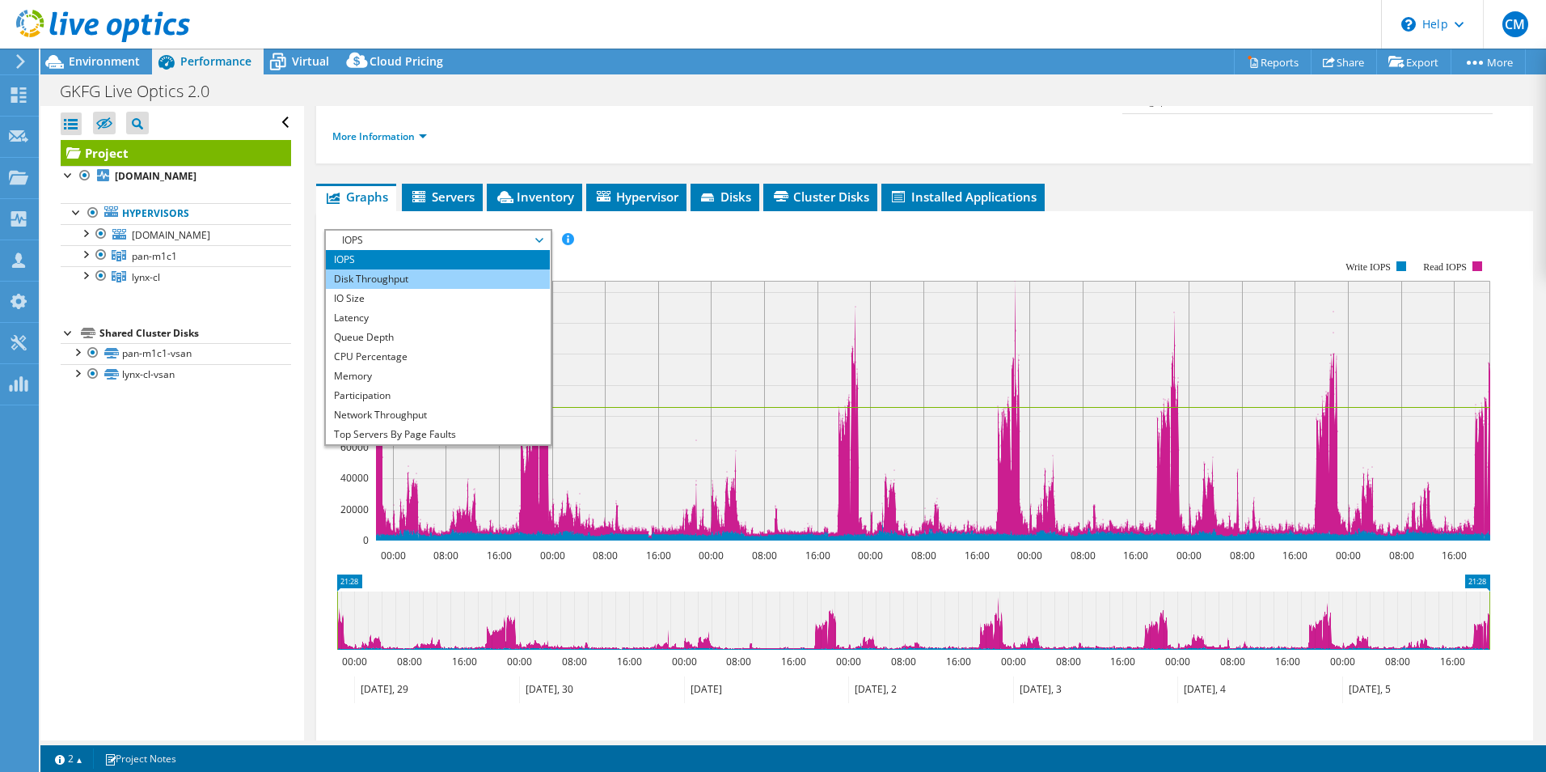
click at [404, 269] on li "Disk Throughput" at bounding box center [438, 278] width 224 height 19
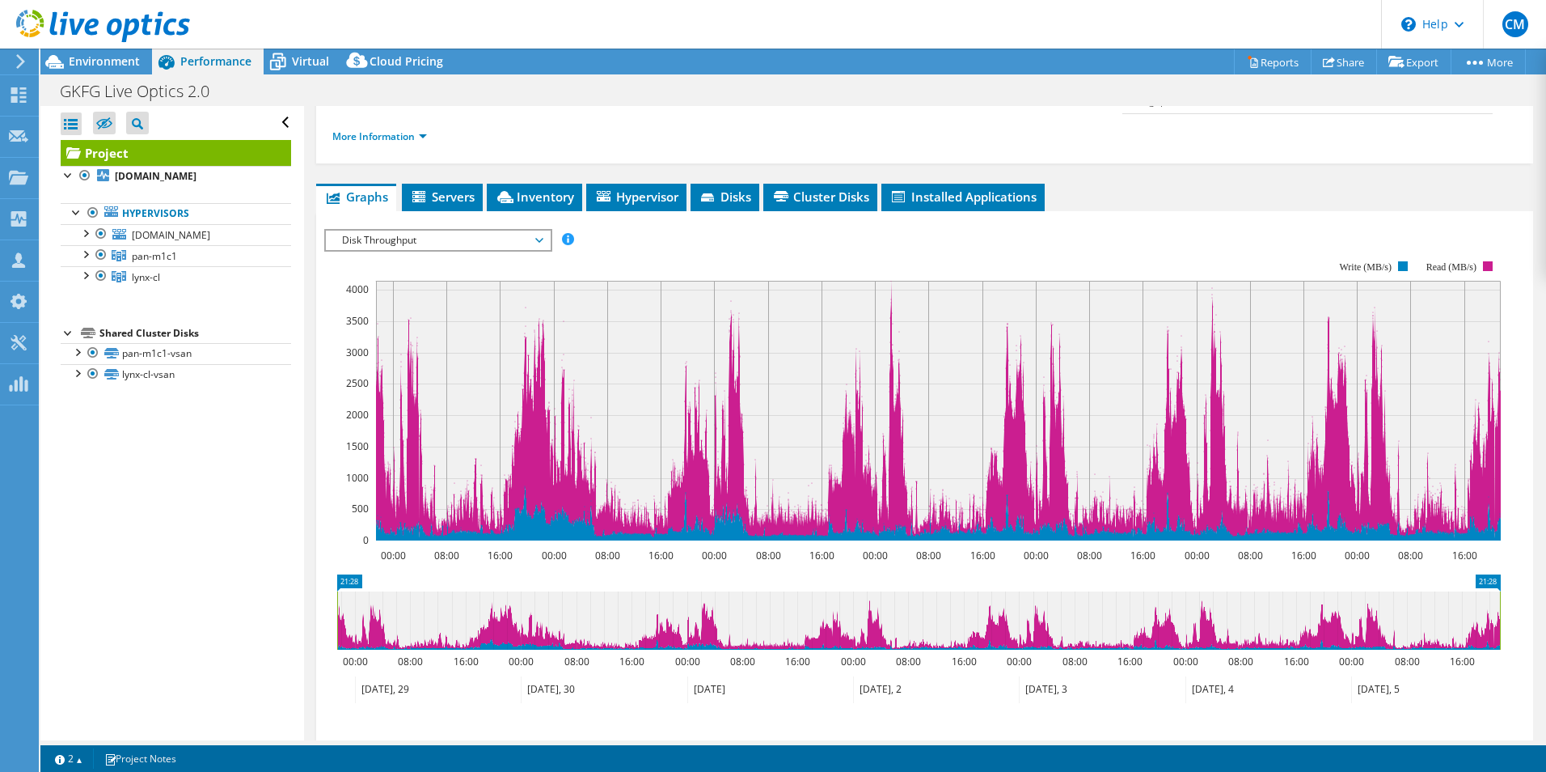
click at [542, 230] on span "Disk Throughput" at bounding box center [438, 239] width 208 height 19
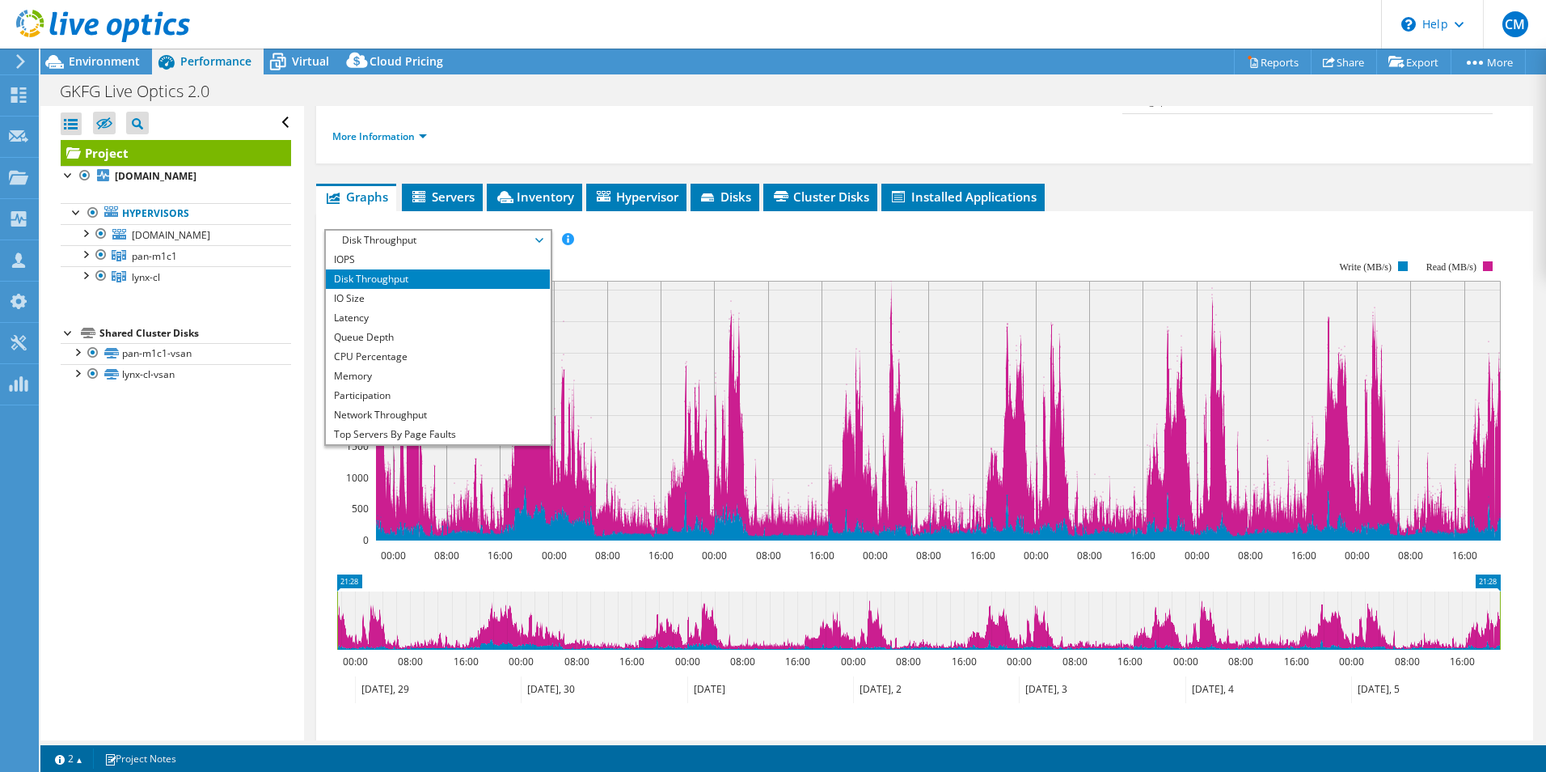
click at [402, 269] on li "Disk Throughput" at bounding box center [438, 278] width 224 height 19
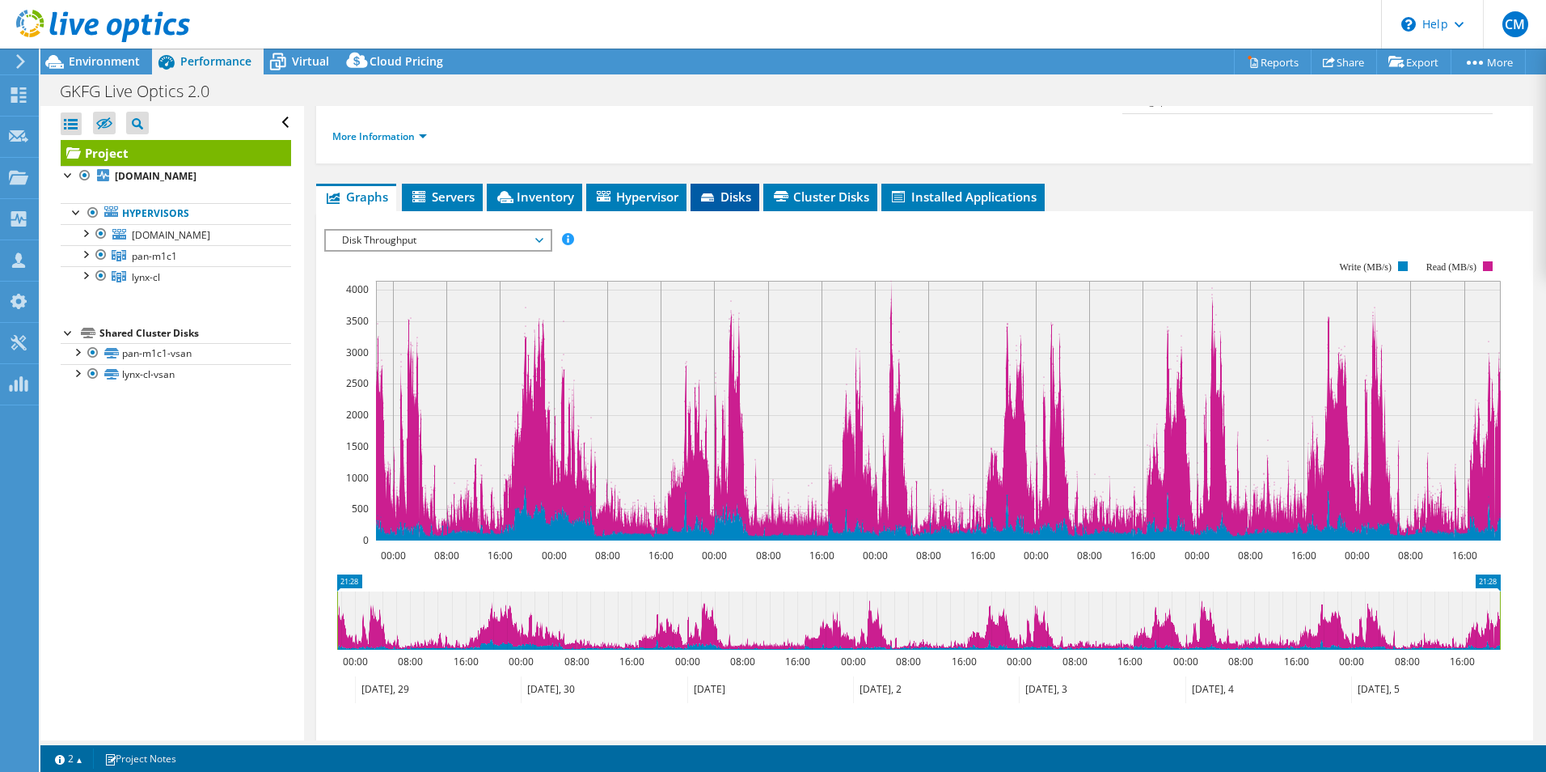
click at [744, 188] on span "Disks" at bounding box center [725, 196] width 53 height 16
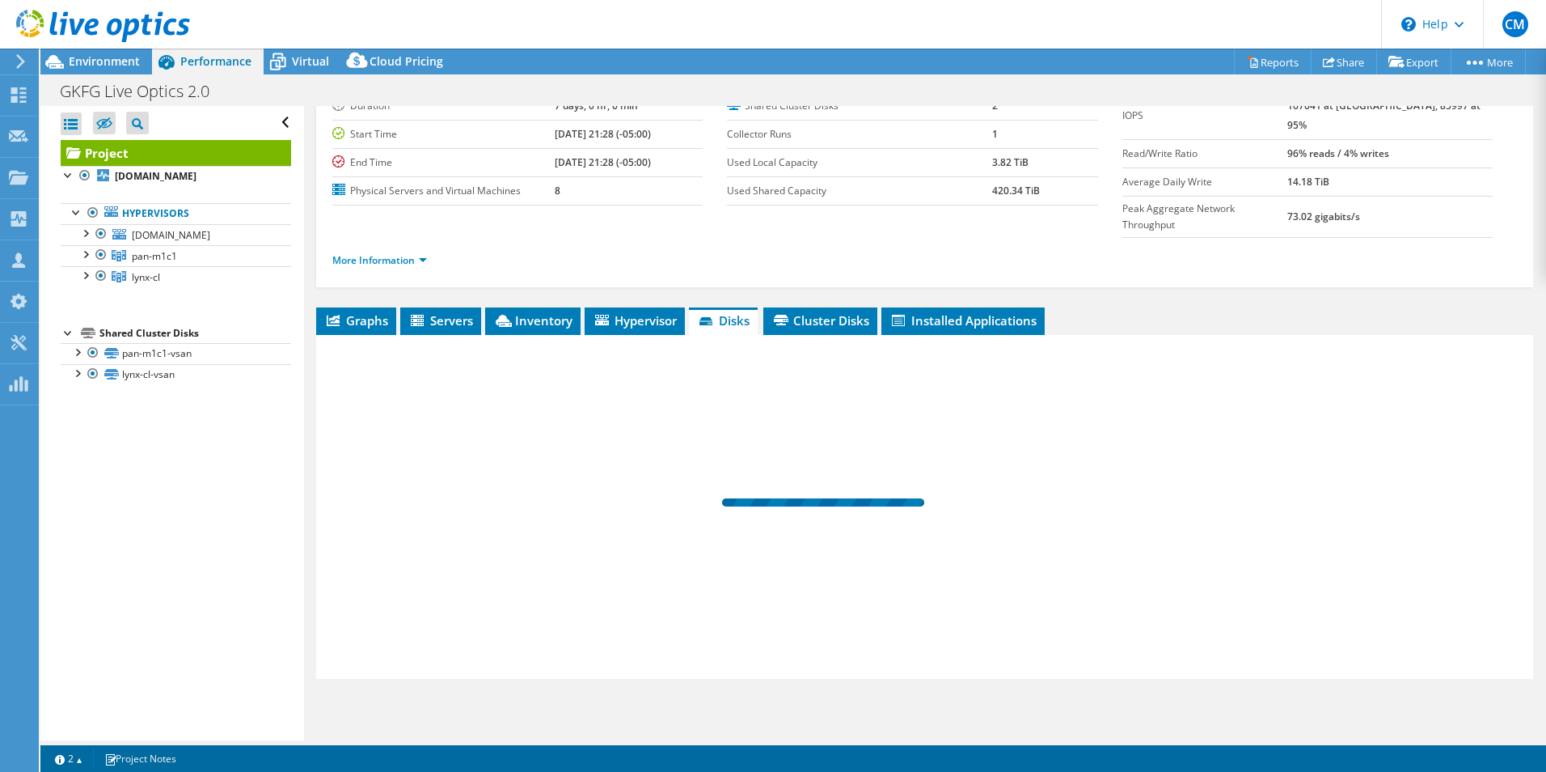
scroll to position [87, 0]
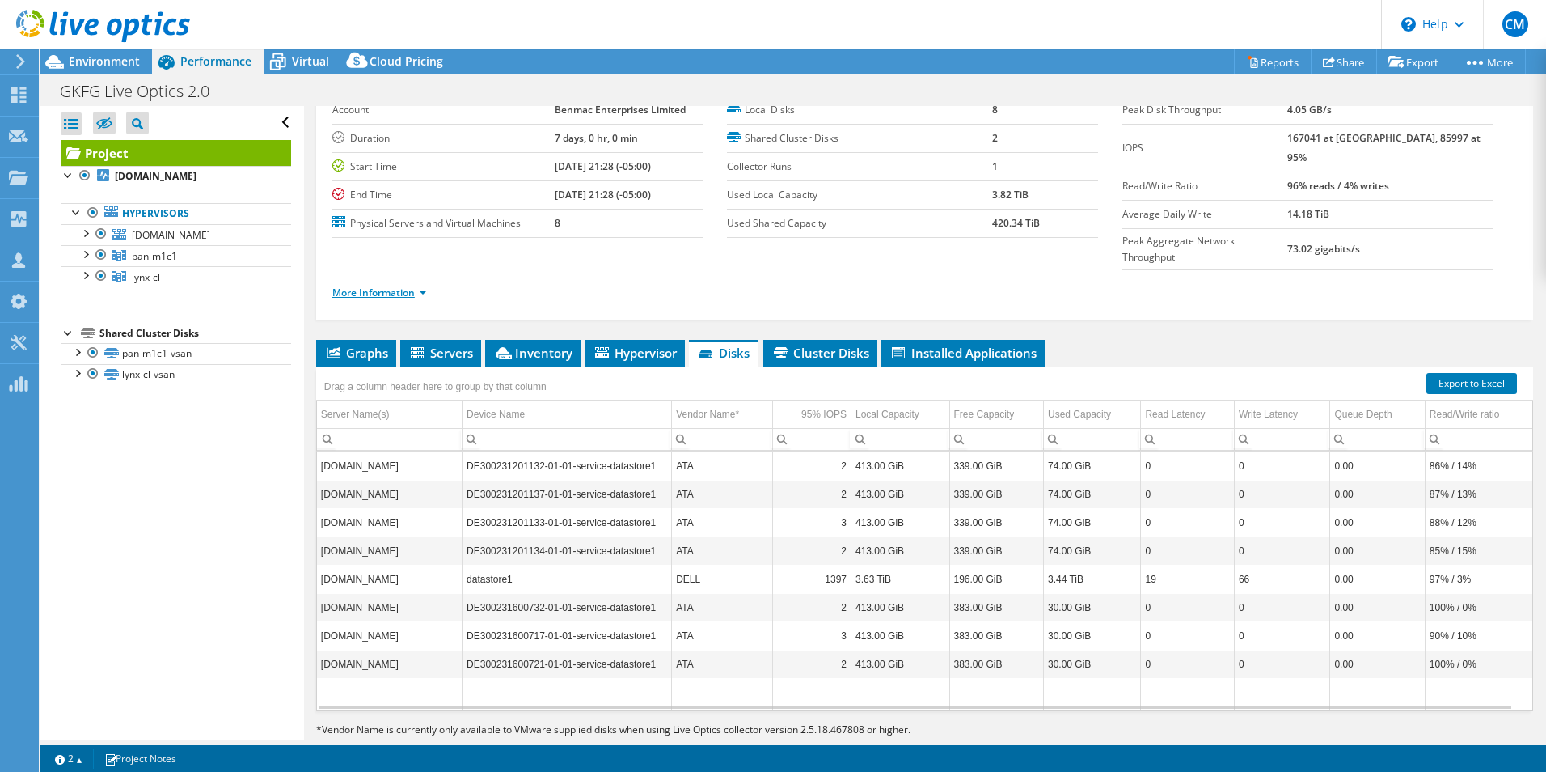
click at [367, 285] on link "More Information" at bounding box center [379, 292] width 95 height 14
